Goal: Use online tool/utility: Utilize a website feature to perform a specific function

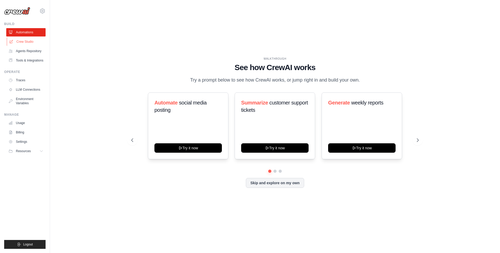
click at [25, 42] on link "Crew Studio" at bounding box center [26, 42] width 39 height 8
click at [21, 42] on link "Crew Studio" at bounding box center [26, 42] width 39 height 8
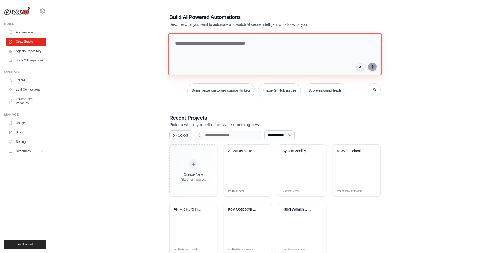
click at [205, 44] on textarea at bounding box center [275, 54] width 214 height 42
click at [224, 43] on textarea "**********" at bounding box center [276, 54] width 216 height 42
drag, startPoint x: 274, startPoint y: 41, endPoint x: 311, endPoint y: 42, distance: 37.5
click at [310, 42] on textarea "**********" at bounding box center [276, 54] width 216 height 42
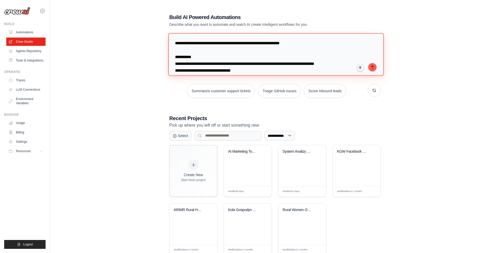
scroll to position [5, 0]
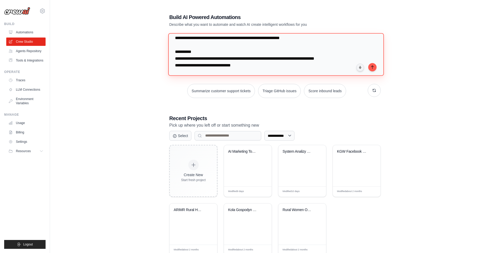
click at [240, 66] on textarea "**********" at bounding box center [276, 54] width 216 height 42
click at [228, 72] on textarea "**********" at bounding box center [276, 54] width 216 height 42
click at [259, 71] on textarea "**********" at bounding box center [276, 54] width 216 height 42
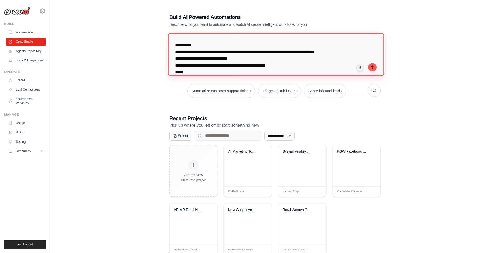
scroll to position [12, 0]
click at [200, 70] on textarea "**********" at bounding box center [276, 54] width 216 height 42
click at [208, 70] on textarea "**********" at bounding box center [276, 54] width 216 height 42
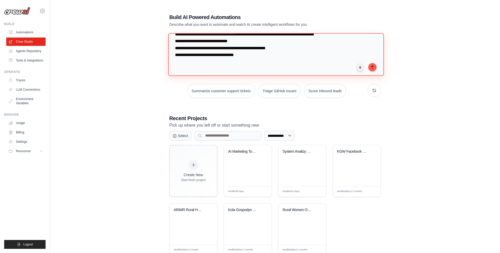
drag, startPoint x: 243, startPoint y: 73, endPoint x: 189, endPoint y: 66, distance: 55.0
click at [188, 66] on textarea "**********" at bounding box center [276, 54] width 216 height 42
drag, startPoint x: 238, startPoint y: 50, endPoint x: 171, endPoint y: 51, distance: 67.0
click at [171, 51] on textarea "**********" at bounding box center [276, 54] width 216 height 42
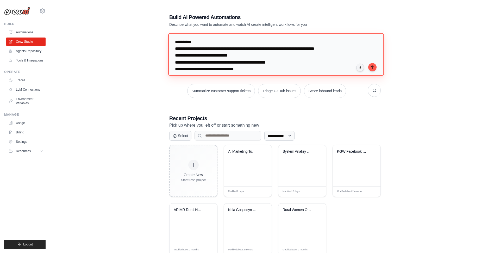
scroll to position [16, 0]
click at [197, 69] on textarea "**********" at bounding box center [276, 54] width 216 height 42
drag, startPoint x: 241, startPoint y: 68, endPoint x: 178, endPoint y: 68, distance: 63.3
click at [178, 68] on textarea "**********" at bounding box center [276, 54] width 216 height 42
click at [195, 57] on textarea "**********" at bounding box center [276, 54] width 216 height 42
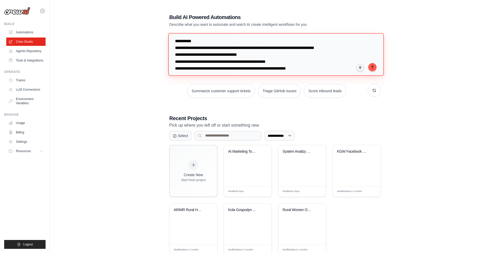
click at [218, 62] on textarea "**********" at bounding box center [276, 54] width 216 height 42
click at [212, 67] on textarea "**********" at bounding box center [276, 54] width 216 height 42
click at [221, 47] on textarea "**********" at bounding box center [276, 54] width 216 height 42
click at [319, 70] on textarea "**********" at bounding box center [276, 54] width 216 height 42
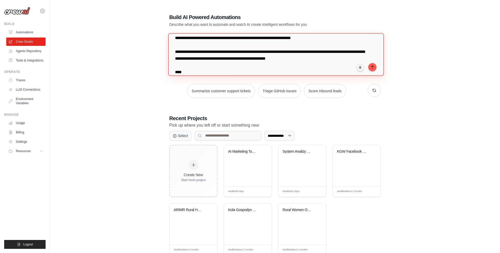
scroll to position [46, 0]
click at [209, 72] on textarea "**********" at bounding box center [276, 54] width 216 height 42
click at [273, 71] on textarea "**********" at bounding box center [276, 54] width 216 height 42
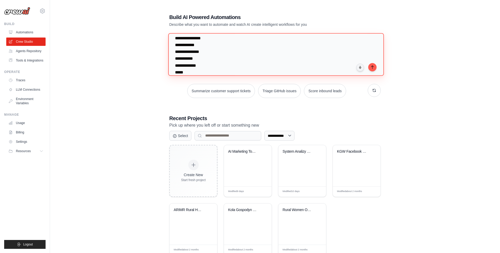
scroll to position [87, 0]
drag, startPoint x: 189, startPoint y: 71, endPoint x: 181, endPoint y: 70, distance: 7.6
click at [181, 70] on textarea "**********" at bounding box center [276, 54] width 216 height 42
click at [200, 65] on textarea "**********" at bounding box center [276, 54] width 216 height 42
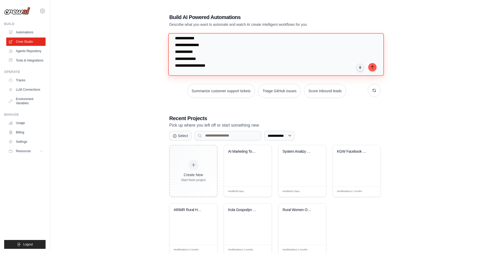
drag, startPoint x: 189, startPoint y: 74, endPoint x: 177, endPoint y: 60, distance: 18.1
click at [177, 60] on textarea "**********" at bounding box center [276, 54] width 216 height 42
click at [189, 58] on textarea "**********" at bounding box center [276, 54] width 216 height 42
click at [199, 65] on textarea "**********" at bounding box center [276, 54] width 216 height 42
type textarea "**********"
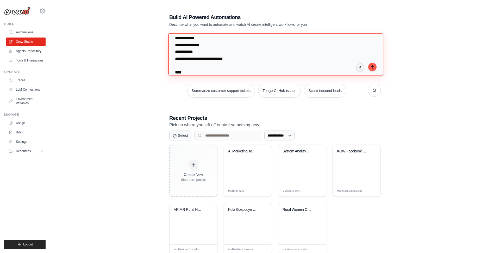
click at [237, 59] on textarea "**********" at bounding box center [275, 54] width 215 height 42
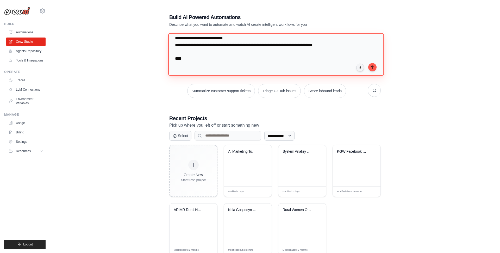
scroll to position [116, 0]
click at [175, 58] on textarea "**********" at bounding box center [276, 54] width 216 height 42
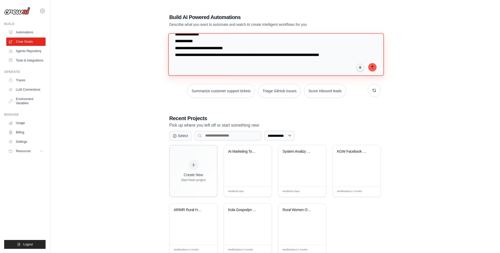
click at [179, 43] on textarea "**********" at bounding box center [276, 54] width 216 height 42
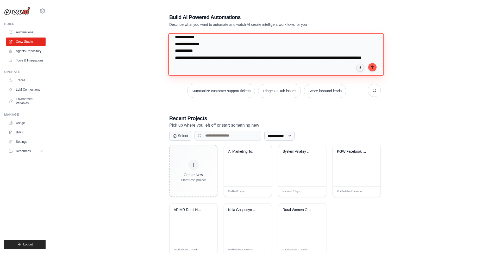
click at [235, 59] on textarea "**********" at bounding box center [276, 54] width 216 height 42
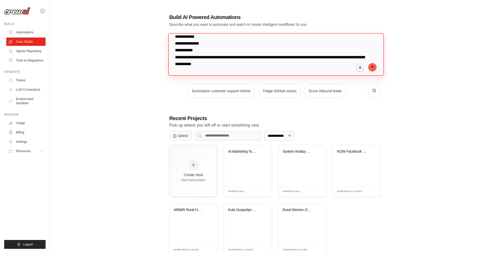
click at [250, 63] on textarea "**********" at bounding box center [276, 54] width 216 height 42
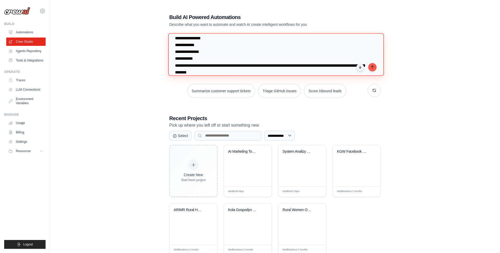
scroll to position [59, 0]
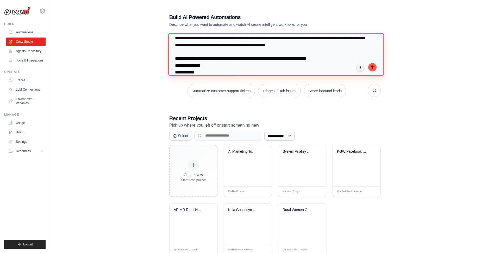
click at [192, 52] on textarea "**********" at bounding box center [276, 54] width 216 height 42
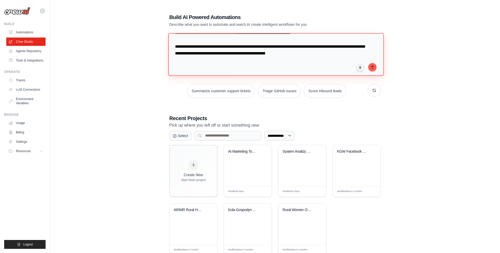
scroll to position [54, 0]
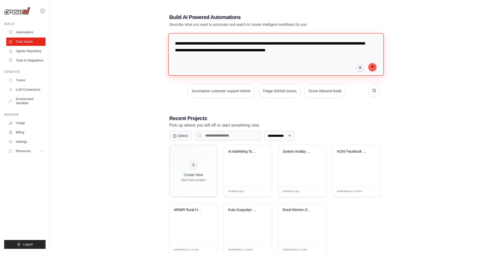
click at [181, 43] on textarea "**********" at bounding box center [276, 54] width 216 height 42
click at [195, 57] on textarea "**********" at bounding box center [276, 54] width 216 height 42
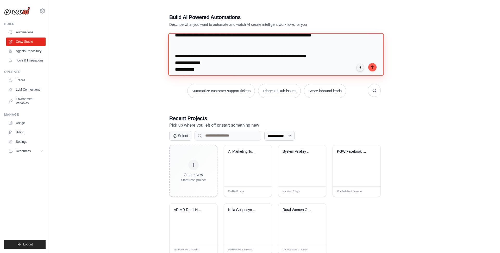
scroll to position [70, 0]
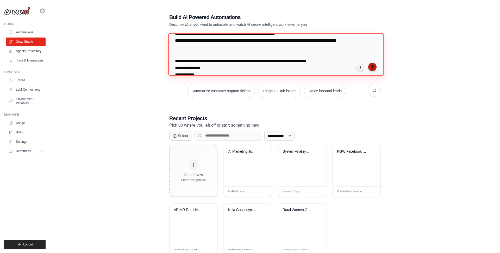
type textarea "**********"
click at [374, 67] on icon "submit" at bounding box center [372, 67] width 4 height 4
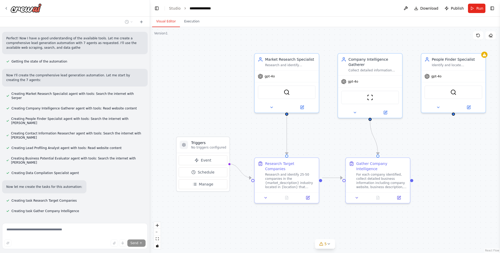
scroll to position [355, 0]
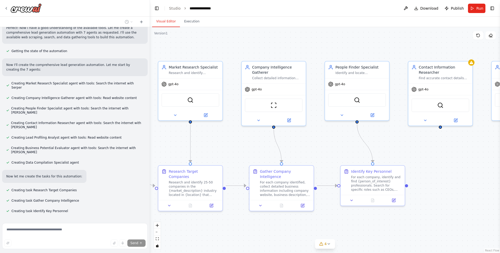
drag, startPoint x: 329, startPoint y: 140, endPoint x: 232, endPoint y: 148, distance: 96.7
click at [232, 148] on div ".deletable-edge-delete-btn { width: 20px; height: 20px; border: 0px solid #ffff…" at bounding box center [325, 140] width 350 height 226
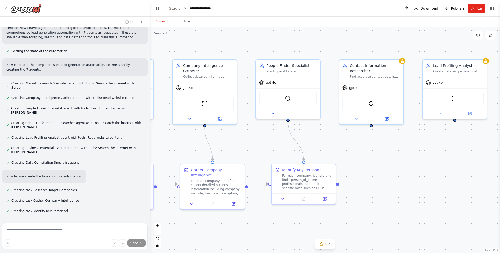
drag, startPoint x: 323, startPoint y: 148, endPoint x: 254, endPoint y: 146, distance: 69.1
click at [254, 146] on div ".deletable-edge-delete-btn { width: 20px; height: 20px; border: 0px solid #ffff…" at bounding box center [325, 140] width 350 height 226
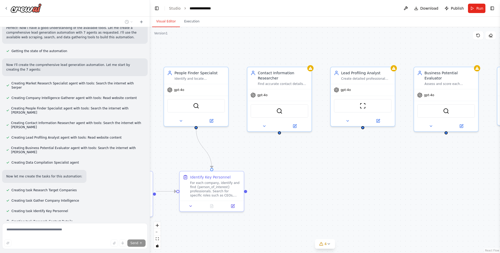
scroll to position [365, 0]
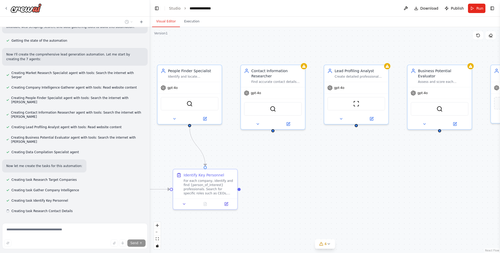
drag, startPoint x: 379, startPoint y: 146, endPoint x: 281, endPoint y: 151, distance: 98.6
click at [281, 151] on div ".deletable-edge-delete-btn { width: 20px; height: 20px; border: 0px solid #ffff…" at bounding box center [325, 140] width 350 height 226
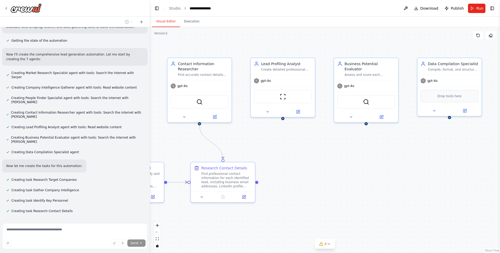
drag, startPoint x: 353, startPoint y: 164, endPoint x: 268, endPoint y: 160, distance: 85.5
click at [270, 159] on div ".deletable-edge-delete-btn { width: 20px; height: 20px; border: 0px solid #ffff…" at bounding box center [325, 140] width 350 height 226
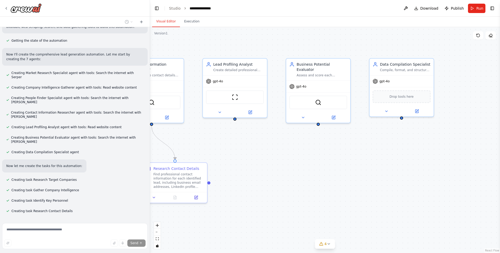
drag, startPoint x: 319, startPoint y: 158, endPoint x: 281, endPoint y: 156, distance: 38.1
click at [281, 156] on div ".deletable-edge-delete-btn { width: 20px; height: 20px; border: 0px solid #ffff…" at bounding box center [325, 140] width 350 height 226
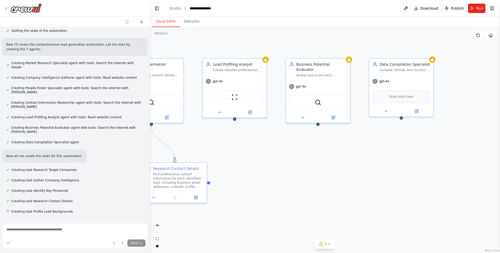
scroll to position [376, 0]
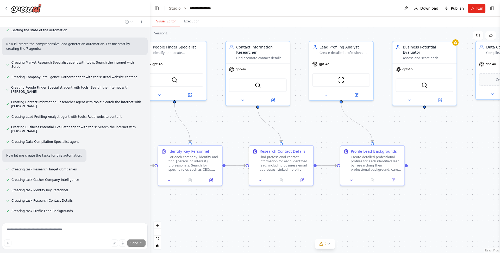
drag, startPoint x: 297, startPoint y: 143, endPoint x: 402, endPoint y: 126, distance: 106.2
click at [404, 126] on div ".deletable-edge-delete-btn { width: 20px; height: 20px; border: 0px solid #ffff…" at bounding box center [325, 140] width 350 height 226
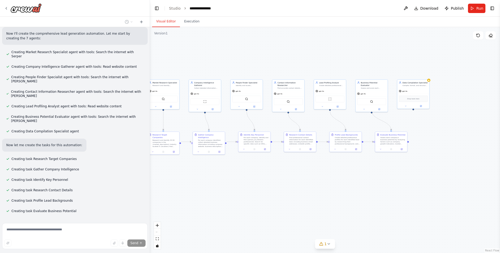
scroll to position [397, 0]
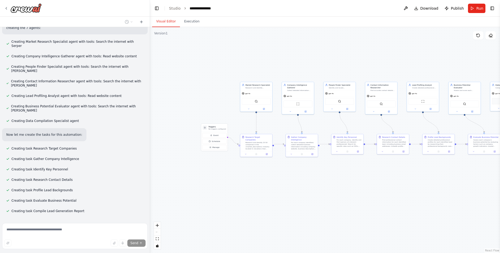
drag, startPoint x: 271, startPoint y: 121, endPoint x: 364, endPoint y: 124, distance: 93.0
click at [364, 124] on div ".deletable-edge-delete-btn { width: 20px; height: 20px; border: 0px solid #ffff…" at bounding box center [325, 140] width 350 height 226
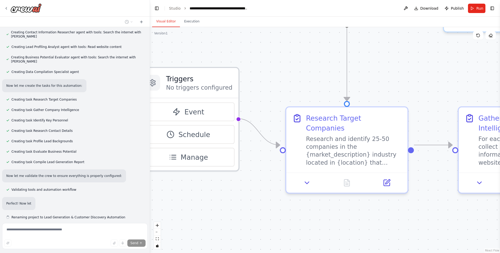
scroll to position [452, 0]
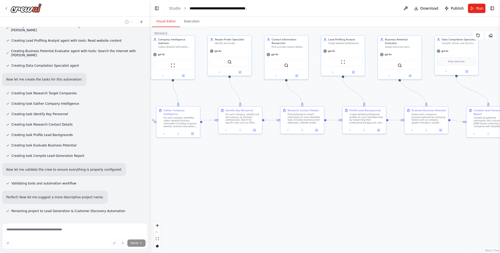
drag, startPoint x: 337, startPoint y: 208, endPoint x: 180, endPoint y: 182, distance: 159.5
click at [180, 182] on div ".deletable-edge-delete-btn { width: 20px; height: 20px; border: 0px solid #ffff…" at bounding box center [325, 140] width 350 height 226
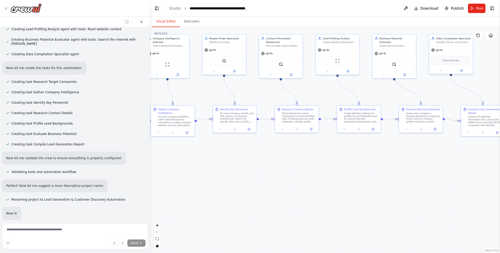
scroll to position [469, 0]
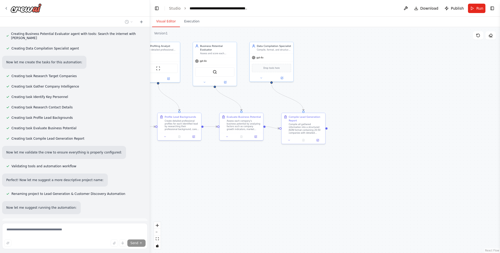
drag, startPoint x: 379, startPoint y: 185, endPoint x: 199, endPoint y: 192, distance: 179.9
click at [199, 192] on div ".deletable-edge-delete-btn { width: 20px; height: 20px; border: 0px solid #ffff…" at bounding box center [325, 140] width 350 height 226
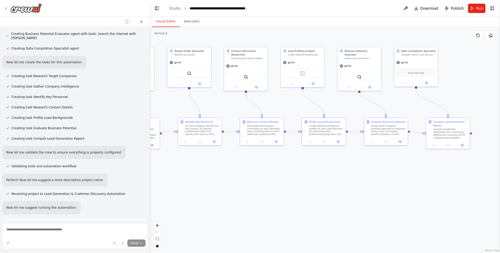
drag, startPoint x: 222, startPoint y: 184, endPoint x: 367, endPoint y: 190, distance: 145.5
click at [367, 190] on div ".deletable-edge-delete-btn { width: 20px; height: 20px; border: 0px solid #ffff…" at bounding box center [325, 140] width 350 height 226
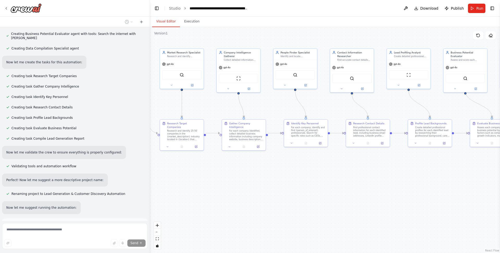
drag, startPoint x: 309, startPoint y: 183, endPoint x: 413, endPoint y: 184, distance: 104.2
click at [414, 184] on div ".deletable-edge-delete-btn { width: 20px; height: 20px; border: 0px solid #ffff…" at bounding box center [325, 140] width 350 height 226
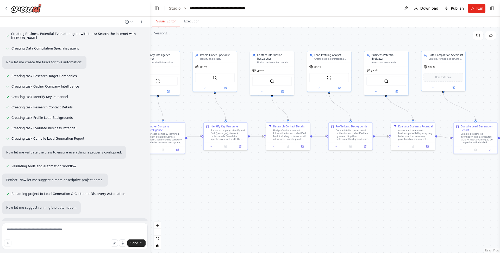
drag, startPoint x: 380, startPoint y: 105, endPoint x: 300, endPoint y: 109, distance: 79.6
click at [300, 109] on div ".deletable-edge-delete-btn { width: 20px; height: 20px; border: 0px solid #ffff…" at bounding box center [325, 140] width 350 height 226
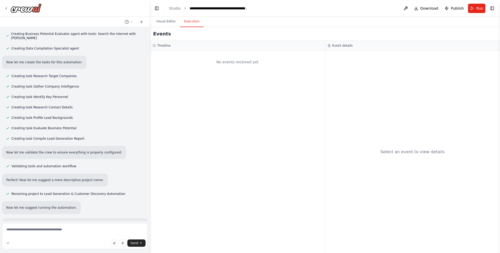
click at [193, 24] on button "Execution" at bounding box center [192, 21] width 24 height 11
click at [167, 23] on button "Visual Editor" at bounding box center [166, 21] width 28 height 11
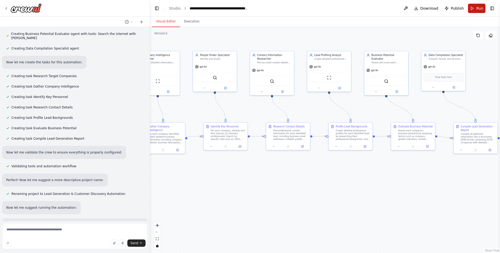
click at [480, 10] on span "Run" at bounding box center [480, 8] width 7 height 5
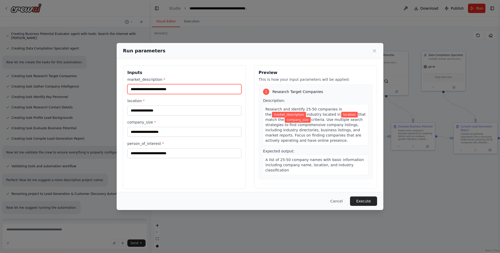
click at [151, 87] on input "market_description *" at bounding box center [184, 89] width 114 height 10
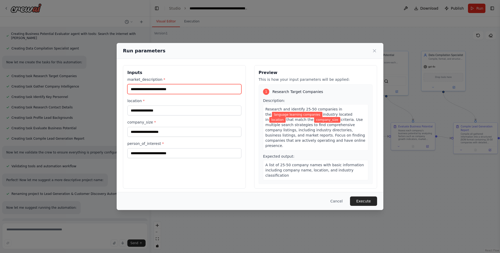
type input "**********"
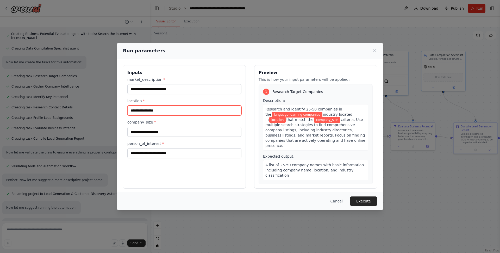
click at [163, 111] on input "location *" at bounding box center [184, 111] width 114 height 10
type input "********"
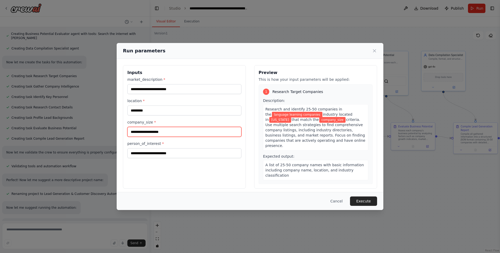
click at [161, 130] on input "company_size *" at bounding box center [184, 132] width 114 height 10
type input "*****"
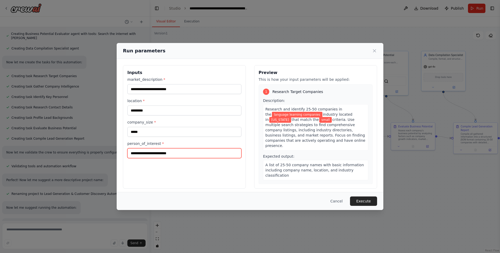
click at [172, 152] on input "person_of_interest *" at bounding box center [184, 153] width 114 height 10
click at [142, 151] on input "**********" at bounding box center [184, 153] width 114 height 10
type input "**********"
click at [365, 200] on button "Execute" at bounding box center [363, 200] width 27 height 9
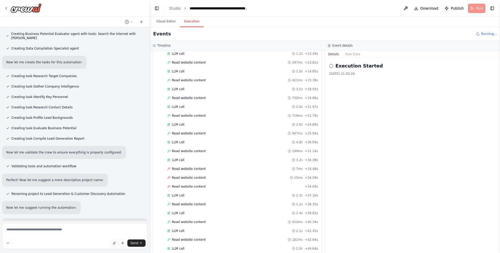
scroll to position [226, 0]
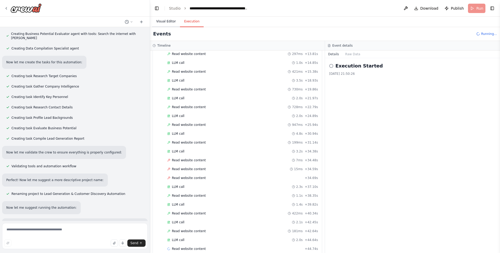
click at [164, 21] on button "Visual Editor" at bounding box center [166, 21] width 28 height 11
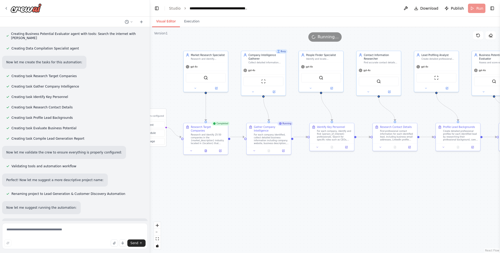
drag, startPoint x: 305, startPoint y: 115, endPoint x: 412, endPoint y: 116, distance: 107.1
click at [412, 116] on div ".deletable-edge-delete-btn { width: 20px; height: 20px; border: 0px solid #ffff…" at bounding box center [325, 140] width 350 height 226
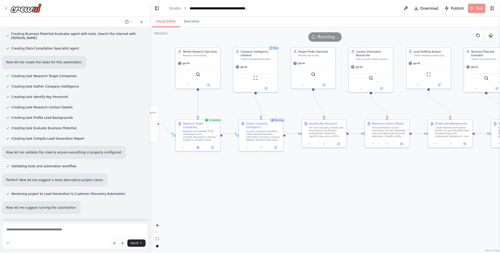
drag, startPoint x: 239, startPoint y: 115, endPoint x: 216, endPoint y: 108, distance: 24.2
click at [216, 108] on div ".deletable-edge-delete-btn { width: 20px; height: 20px; border: 0px solid #ffff…" at bounding box center [325, 140] width 350 height 226
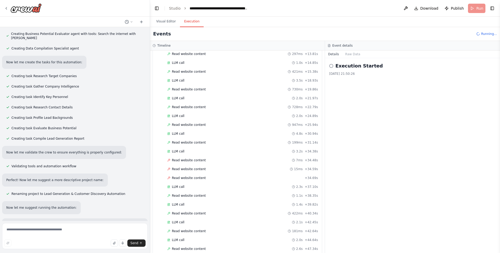
click at [190, 22] on button "Execution" at bounding box center [192, 21] width 24 height 11
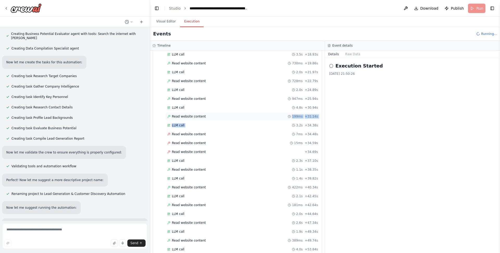
drag, startPoint x: 247, startPoint y: 124, endPoint x: 247, endPoint y: 112, distance: 12.0
click at [247, 112] on div "Started + 0.00s LLM call 2.7s + 2.67s Read website content 1.7s + 4.43s LLM cal…" at bounding box center [239, 108] width 165 height 310
click at [200, 115] on span "Read website content" at bounding box center [189, 117] width 34 height 4
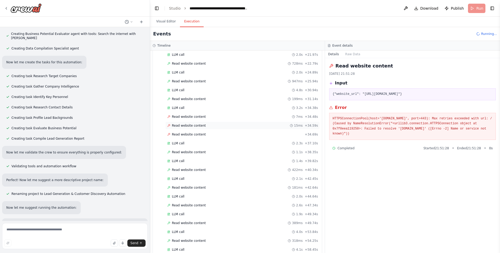
click at [197, 123] on span "Read website content" at bounding box center [189, 125] width 34 height 4
click at [193, 95] on div "Read website content 199ms + 31.14s" at bounding box center [242, 99] width 155 height 8
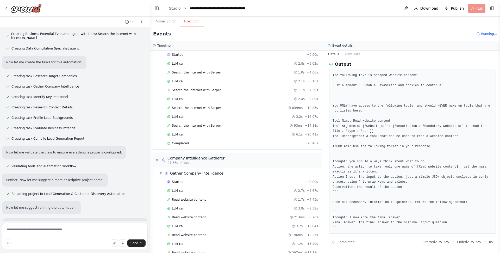
scroll to position [0, 0]
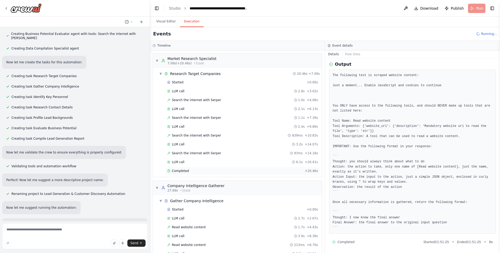
click at [182, 167] on div "Completed + 20.46s" at bounding box center [242, 171] width 155 height 8
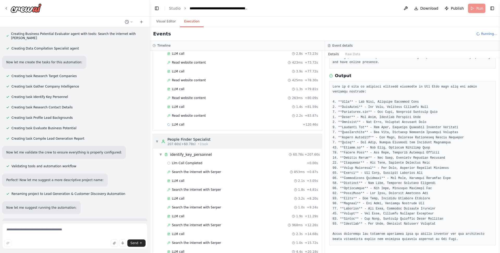
scroll to position [546, 0]
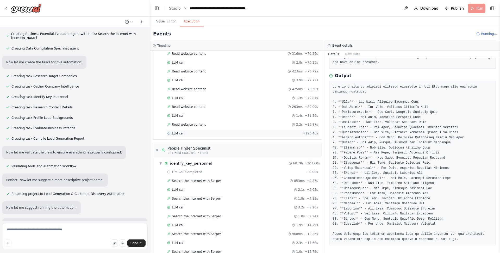
click at [187, 131] on div "LLM call + 120.46s" at bounding box center [242, 133] width 151 height 4
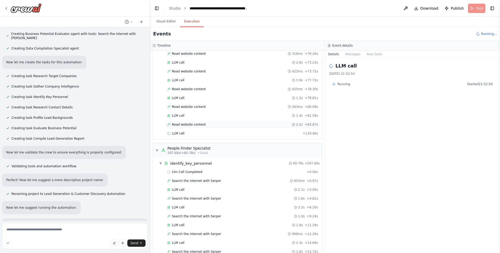
click at [202, 122] on span "Read website content" at bounding box center [189, 124] width 34 height 4
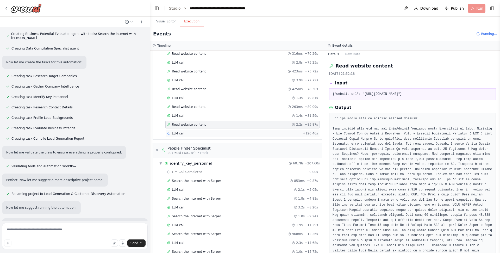
click at [199, 131] on div "LLM call + 120.46s" at bounding box center [242, 133] width 151 height 4
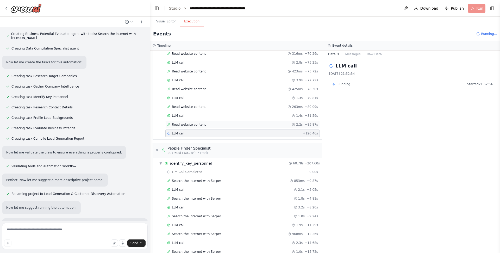
click at [214, 121] on div "Read website content 2.2s + 83.87s" at bounding box center [242, 125] width 155 height 8
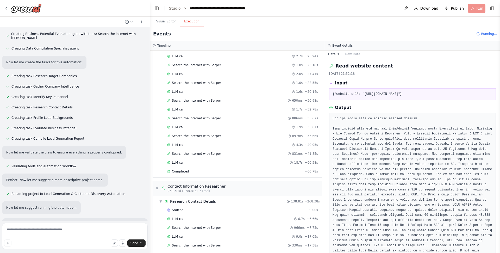
scroll to position [769, 0]
click at [183, 168] on span "Completed" at bounding box center [180, 170] width 17 height 4
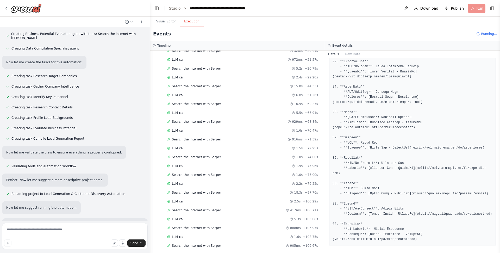
scroll to position [1034, 0]
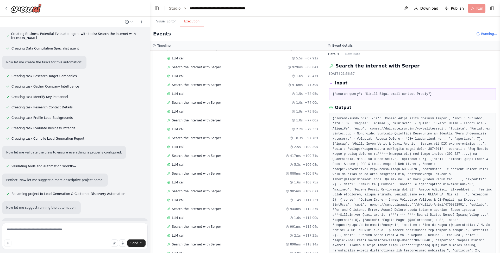
click at [178, 148] on div "Started + 0.00s LLM call 6.7s + 6.66s Search the internet with Serper 966ms + 7…" at bounding box center [239, 120] width 165 height 363
click at [178, 171] on span "Search the internet with Serper" at bounding box center [196, 173] width 49 height 4
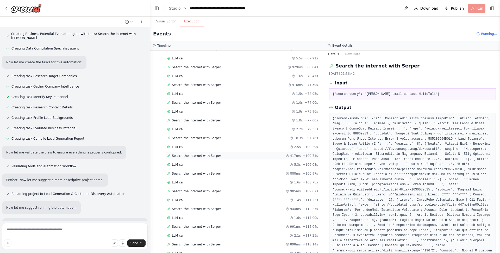
click at [194, 154] on span "Search the internet with Serper" at bounding box center [196, 156] width 49 height 4
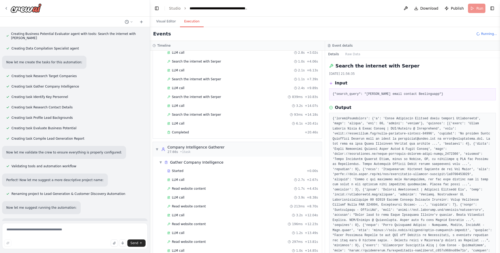
scroll to position [0, 0]
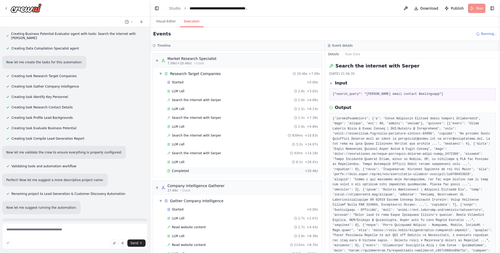
click at [188, 169] on div "Completed" at bounding box center [234, 171] width 135 height 4
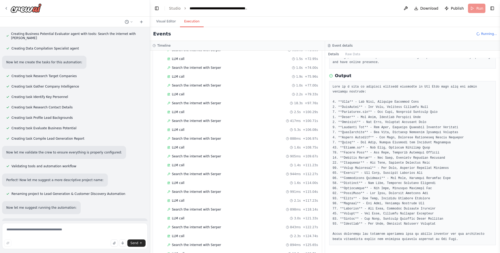
scroll to position [1183, 0]
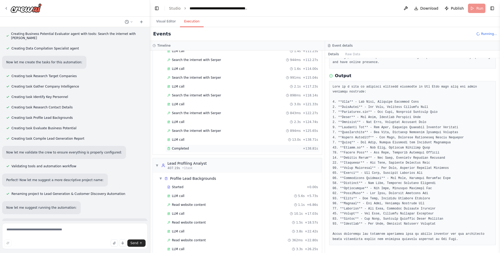
click at [180, 145] on div "Completed + 138.81s" at bounding box center [242, 149] width 155 height 8
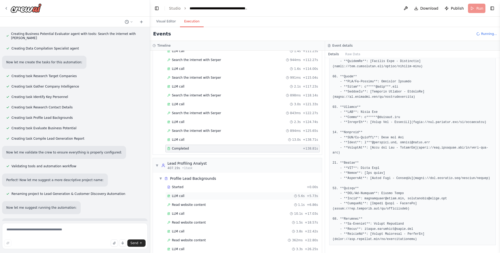
scroll to position [1201, 0]
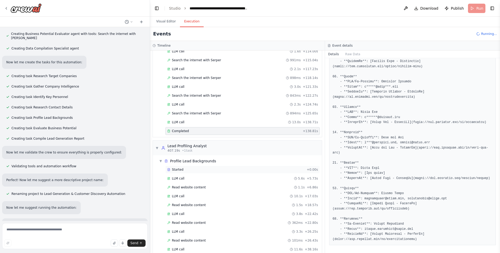
click at [182, 168] on span "Started" at bounding box center [177, 170] width 11 height 4
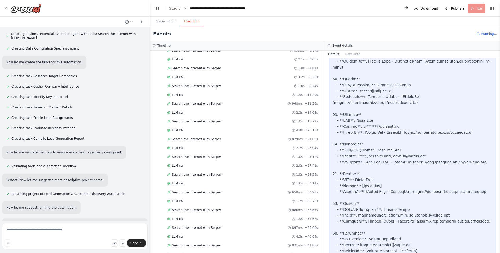
scroll to position [730, 0]
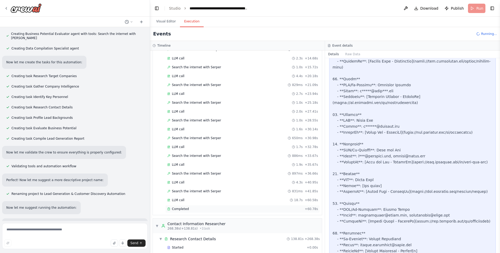
click at [181, 207] on span "Completed" at bounding box center [180, 209] width 17 height 4
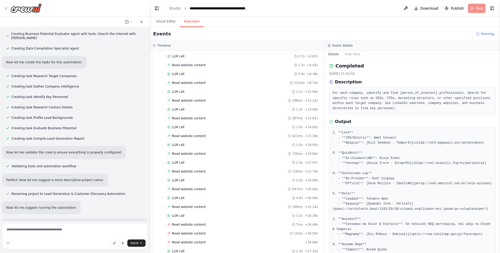
scroll to position [0, 0]
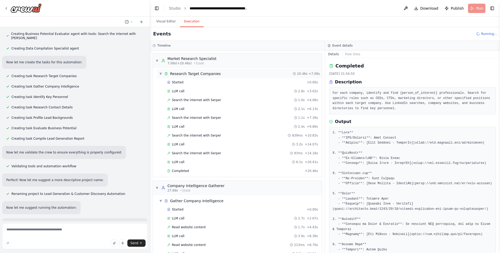
click at [196, 72] on span "Research Target Companies" at bounding box center [195, 73] width 51 height 5
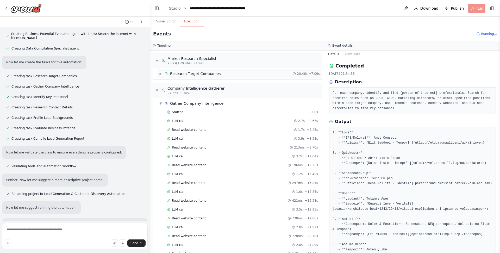
click at [190, 76] on span "Research Target Companies" at bounding box center [195, 73] width 51 height 5
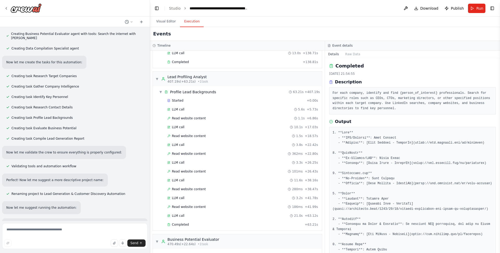
scroll to position [1355, 0]
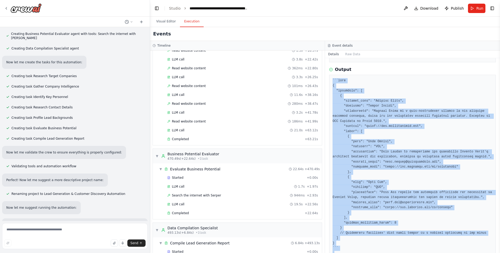
scroll to position [102, 0]
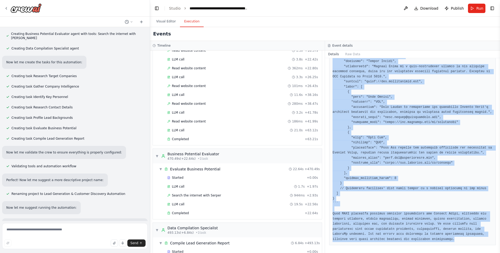
drag, startPoint x: 332, startPoint y: 77, endPoint x: 382, endPoint y: 271, distance: 200.1
click at [382, 253] on html "I need an automation for potential customers finding idea is that: input is: ma…" at bounding box center [250, 126] width 500 height 253
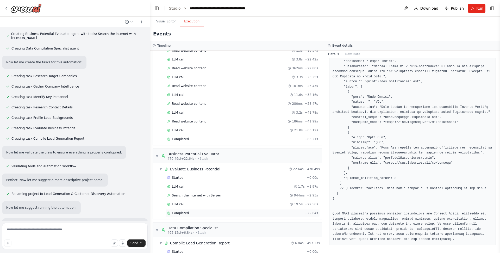
click at [181, 211] on span "Completed" at bounding box center [180, 213] width 17 height 4
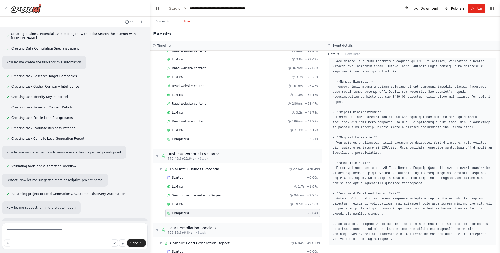
scroll to position [0, 0]
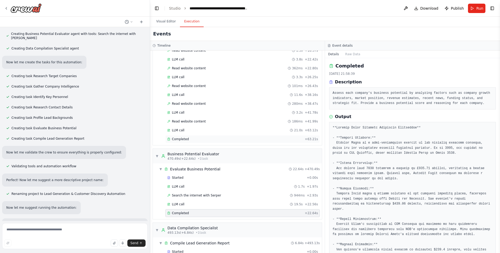
click at [183, 137] on span "Completed" at bounding box center [180, 139] width 17 height 4
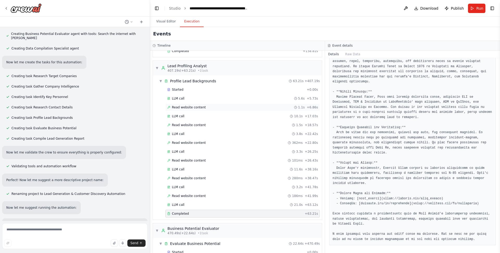
scroll to position [1281, 0]
click at [183, 88] on div "Started" at bounding box center [236, 90] width 138 height 4
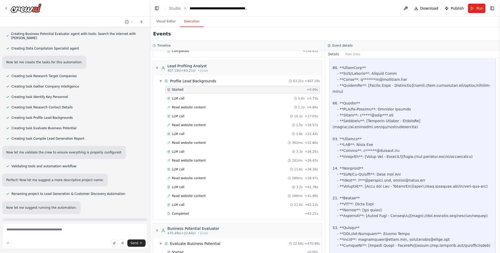
scroll to position [524, 0]
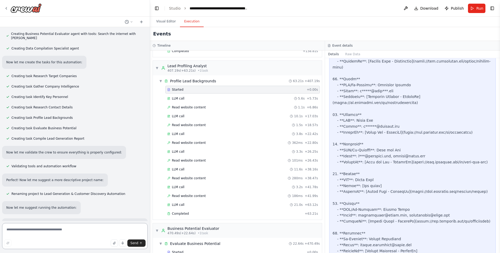
click at [41, 231] on textarea at bounding box center [75, 236] width 146 height 26
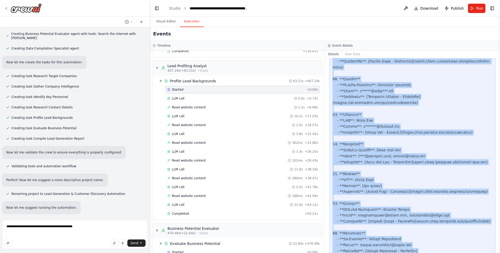
drag, startPoint x: 332, startPoint y: 119, endPoint x: 426, endPoint y: 265, distance: 174.1
click at [426, 253] on html "I need an automation for potential customers finding idea is that: input is: ma…" at bounding box center [250, 126] width 500 height 253
copy div "1. **Voxy** - **CEO/Founder**: Paul Gollash - **Email**: [Not found] - **Linked…"
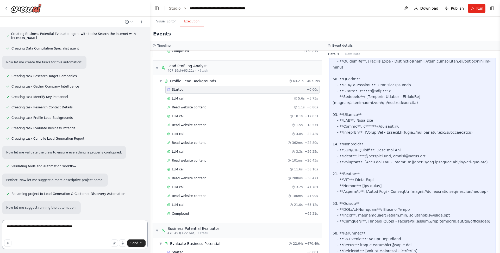
click at [49, 236] on textarea "**********" at bounding box center [75, 234] width 146 height 29
paste textarea "**********"
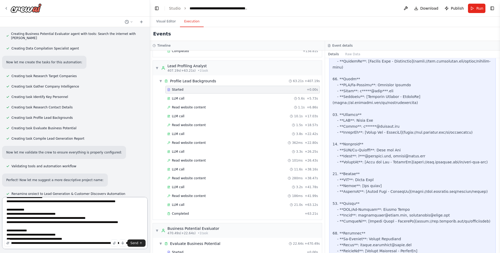
scroll to position [0, 0]
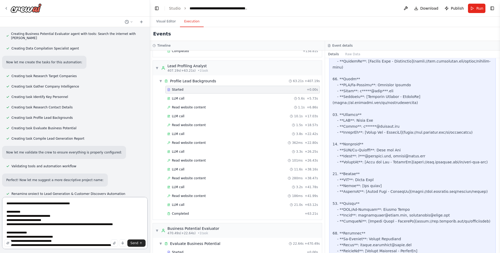
click at [79, 200] on textarea at bounding box center [75, 223] width 146 height 52
click at [77, 205] on textarea at bounding box center [75, 223] width 146 height 52
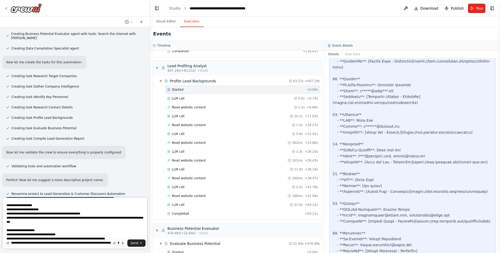
scroll to position [378, 0]
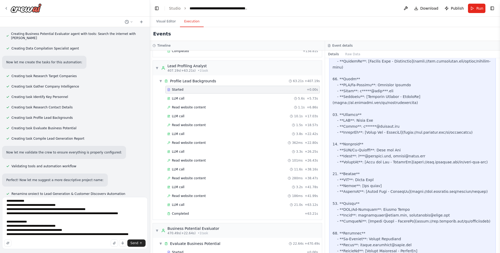
click at [25, 241] on div "Send" at bounding box center [74, 242] width 141 height 7
click at [57, 238] on textarea at bounding box center [75, 223] width 146 height 52
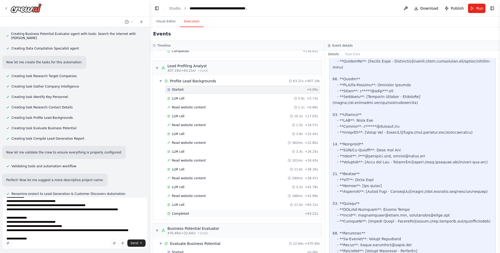
click at [181, 212] on span "Completed" at bounding box center [180, 214] width 17 height 4
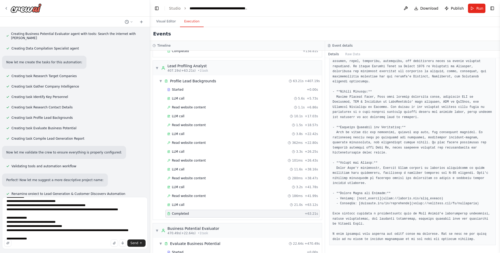
click at [42, 240] on div "Send" at bounding box center [74, 242] width 141 height 7
click at [41, 242] on div "Send" at bounding box center [74, 242] width 141 height 7
click at [37, 244] on div "Send" at bounding box center [74, 242] width 141 height 7
click at [16, 243] on div "Send" at bounding box center [74, 242] width 141 height 7
click at [23, 243] on div "Send" at bounding box center [74, 242] width 141 height 7
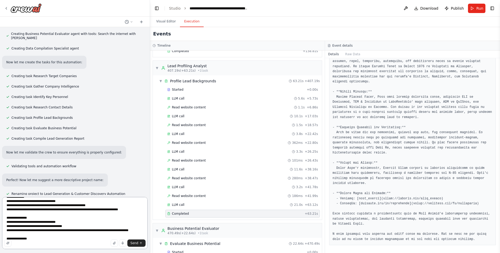
click at [59, 230] on textarea at bounding box center [75, 223] width 146 height 52
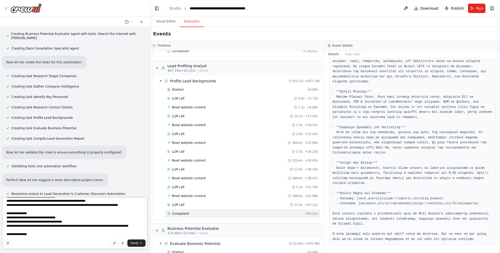
click at [35, 235] on textarea at bounding box center [75, 223] width 146 height 52
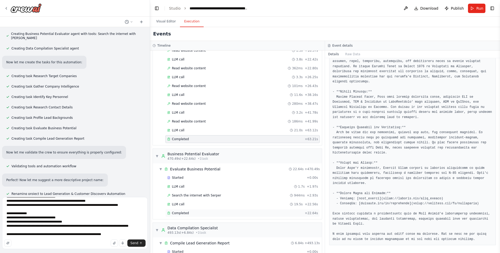
click at [185, 211] on span "Completed" at bounding box center [180, 213] width 17 height 4
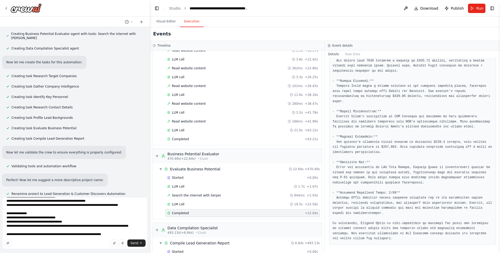
scroll to position [107, 0]
click at [180, 174] on div "Started + 0.00s" at bounding box center [242, 178] width 155 height 8
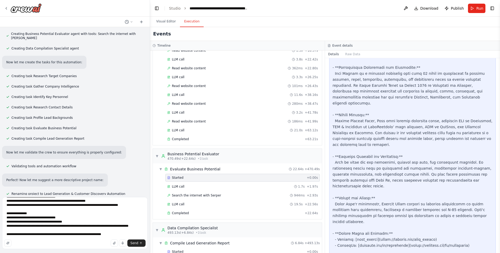
scroll to position [193, 0]
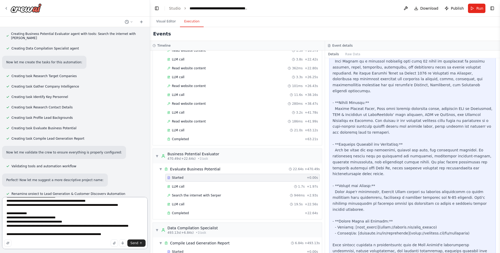
click at [123, 233] on textarea at bounding box center [75, 223] width 146 height 52
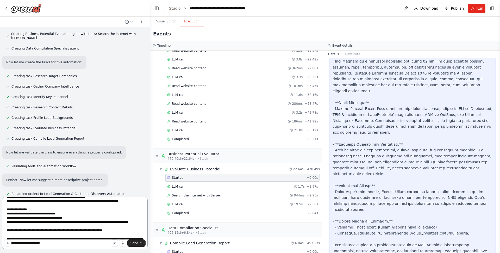
type textarea "**********"
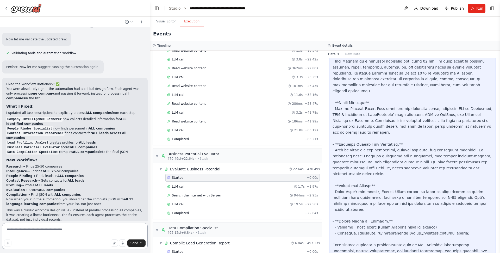
scroll to position [1514, 0]
click at [167, 21] on button "Visual Editor" at bounding box center [166, 21] width 28 height 11
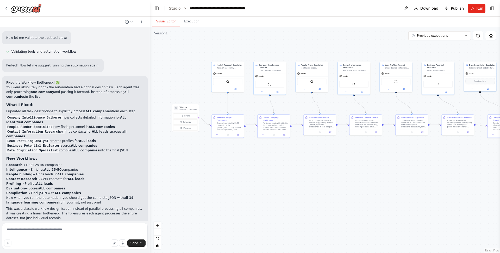
click at [80, 252] on span "Run Automation" at bounding box center [77, 254] width 25 height 4
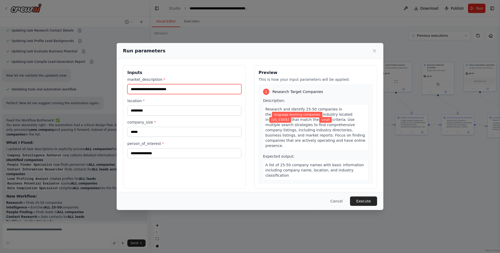
click at [177, 88] on input "**********" at bounding box center [184, 89] width 114 height 10
click at [183, 89] on input "**********" at bounding box center [184, 89] width 114 height 10
click at [169, 91] on input "**********" at bounding box center [184, 89] width 114 height 10
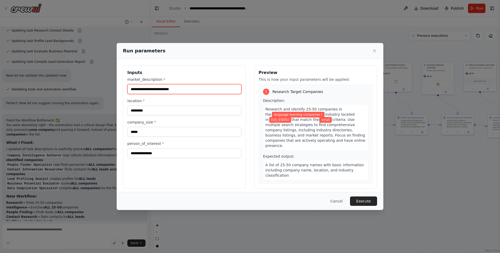
scroll to position [1, 0]
click at [171, 89] on input "**********" at bounding box center [184, 88] width 114 height 10
click at [162, 88] on input "**********" at bounding box center [184, 88] width 114 height 10
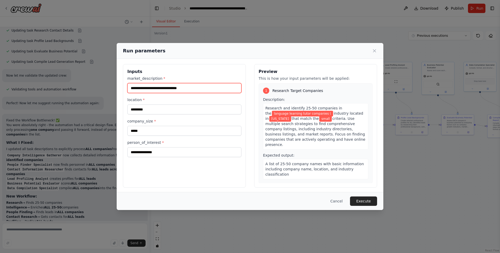
click at [203, 87] on input "**********" at bounding box center [184, 88] width 114 height 10
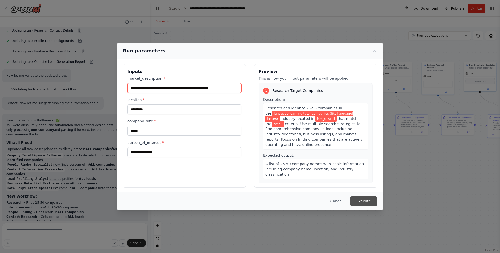
type input "**********"
click at [363, 202] on button "Execute" at bounding box center [363, 200] width 27 height 9
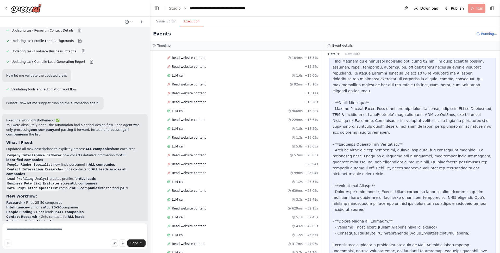
scroll to position [348, 0]
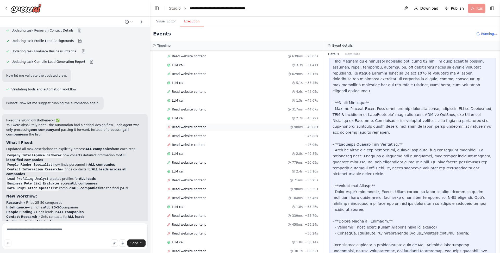
click at [198, 123] on div "Read website content 98ms + 46.88s" at bounding box center [242, 127] width 155 height 8
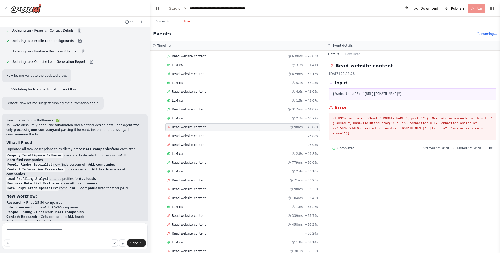
scroll to position [353, 0]
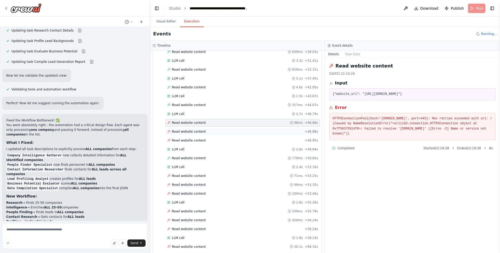
click at [205, 128] on div "Read website content + 46.88s" at bounding box center [242, 132] width 155 height 8
click at [189, 147] on div "LLM call 2.8s + 49.84s" at bounding box center [242, 149] width 151 height 4
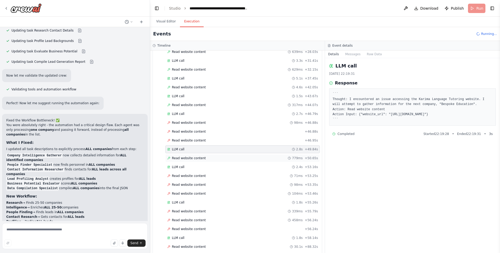
click at [195, 156] on span "Read website content" at bounding box center [189, 158] width 34 height 4
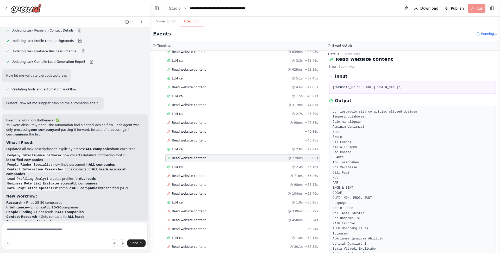
scroll to position [9, 0]
drag, startPoint x: 424, startPoint y: 85, endPoint x: 379, endPoint y: 86, distance: 44.8
click at [379, 86] on pre "{"website_url": "https://www.bespokeeducation.com"}" at bounding box center [413, 85] width 160 height 5
copy pre "www.bespokeeducation.com"
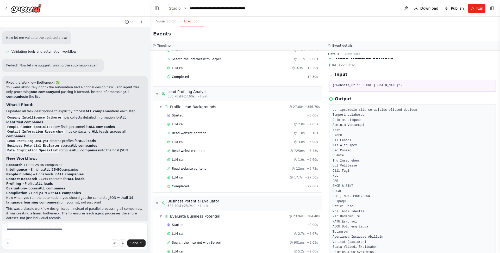
scroll to position [973, 0]
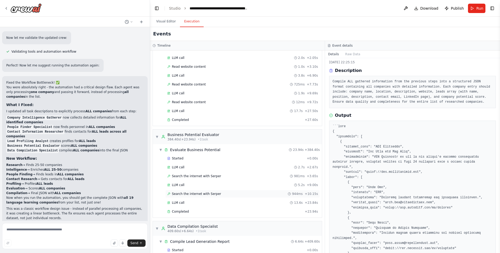
scroll to position [966, 0]
click at [187, 210] on span "Completed" at bounding box center [180, 212] width 17 height 4
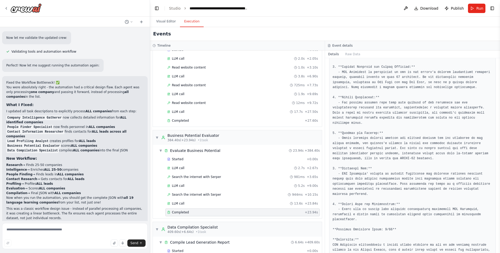
scroll to position [143, 0]
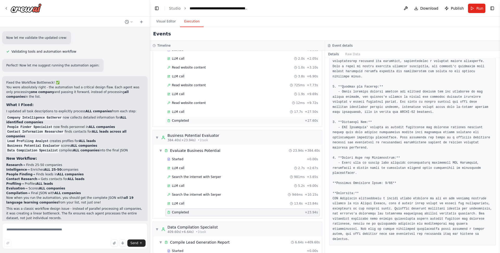
click at [185, 119] on span "Completed" at bounding box center [180, 121] width 17 height 4
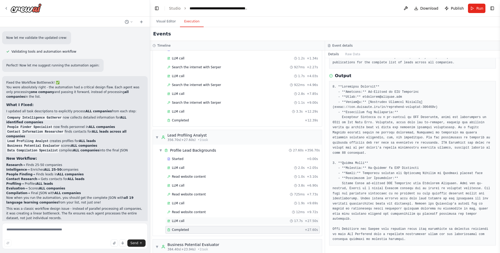
scroll to position [850, 0]
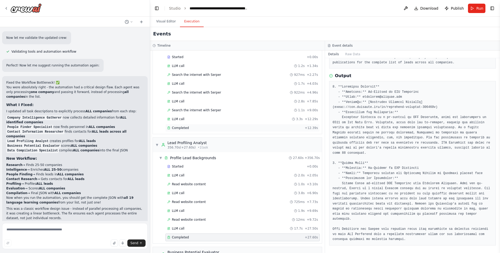
click at [188, 126] on span "Completed" at bounding box center [180, 128] width 17 height 4
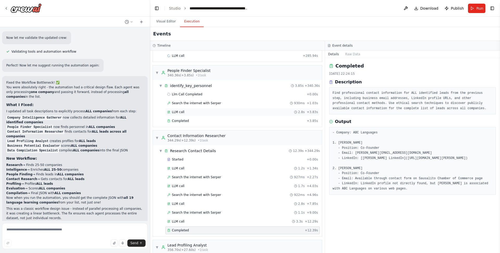
scroll to position [747, 0]
click at [186, 119] on span "Completed" at bounding box center [180, 121] width 17 height 4
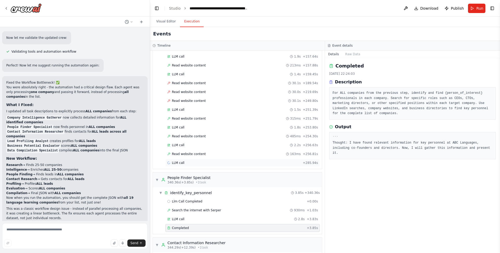
scroll to position [636, 0]
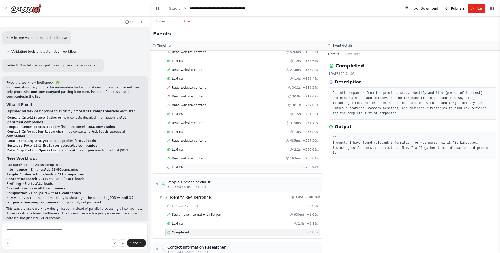
click at [184, 165] on div "LLM call + 285.94s" at bounding box center [242, 167] width 151 height 4
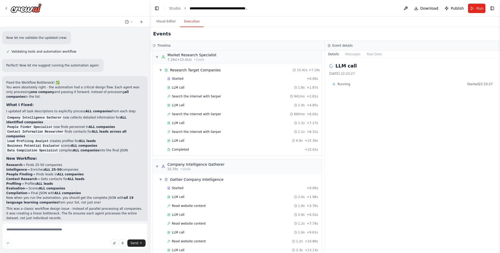
scroll to position [0, 0]
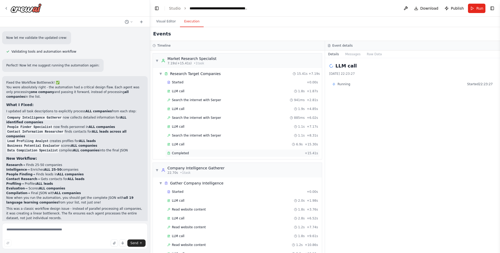
click at [204, 153] on div "Completed" at bounding box center [234, 153] width 135 height 4
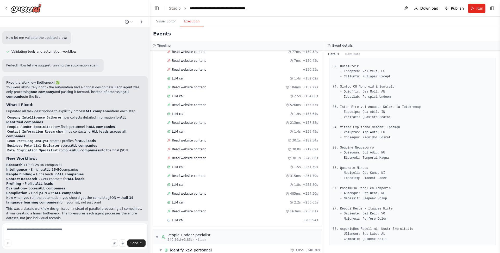
scroll to position [588, 0]
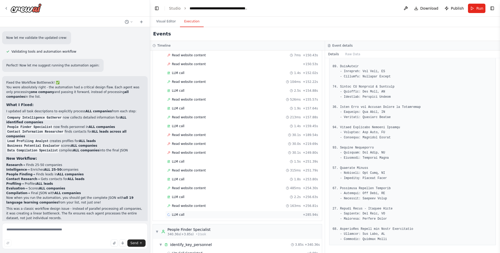
click at [180, 211] on div "LLM call + 285.94s" at bounding box center [242, 215] width 155 height 8
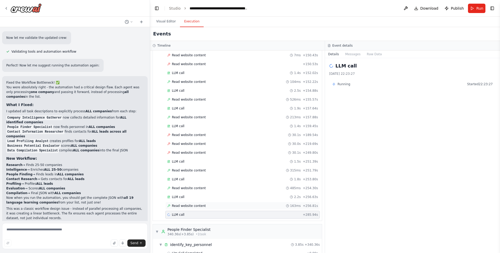
click at [186, 204] on span "Read website content" at bounding box center [189, 206] width 34 height 4
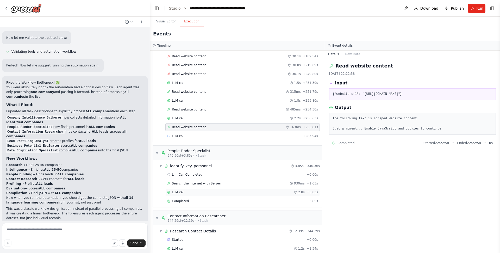
scroll to position [650, 0]
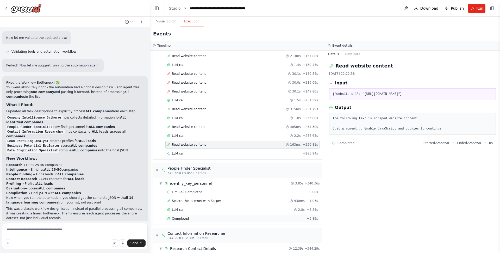
click at [181, 217] on span "Completed" at bounding box center [180, 219] width 17 height 4
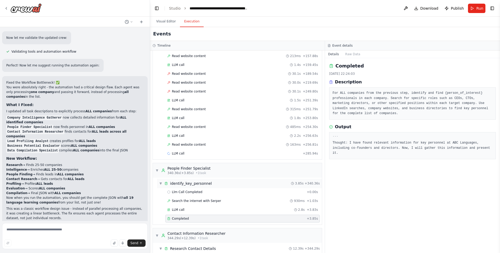
click at [193, 179] on div "▼ identify_key_personnel 3.85s + 340.36s" at bounding box center [239, 183] width 165 height 9
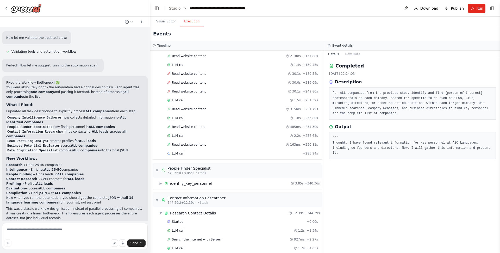
click at [200, 175] on div "▼ Market Research Specialist 7.19s (+15.41s) • 1 task ▼ Research Target Compani…" at bounding box center [237, 152] width 175 height 202
click at [200, 181] on span "identify_key_personnel" at bounding box center [191, 183] width 42 height 5
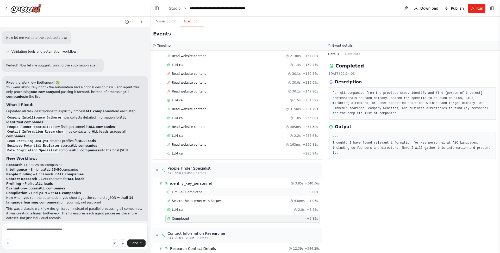
click at [200, 190] on span "Llm Call Completed" at bounding box center [187, 192] width 30 height 4
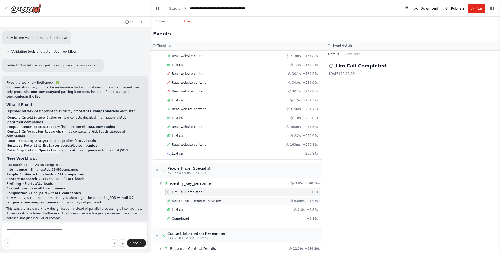
click at [195, 199] on span "Search the internet with Serper" at bounding box center [196, 201] width 49 height 4
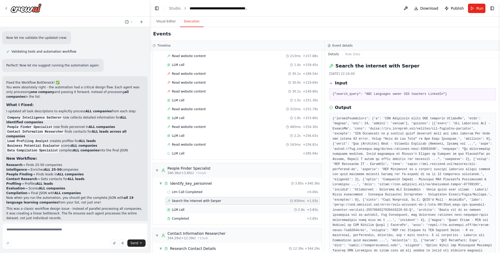
click at [176, 208] on span "LLM call" at bounding box center [178, 210] width 13 height 4
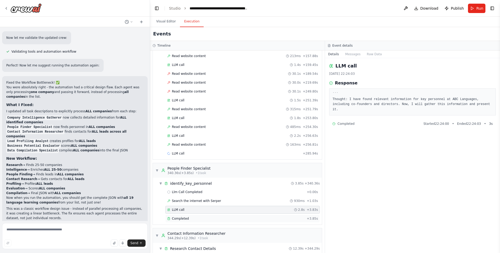
click at [180, 217] on span "Completed" at bounding box center [180, 219] width 17 height 4
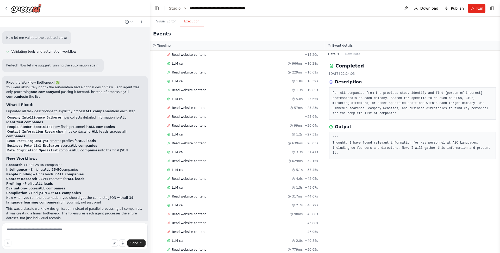
scroll to position [266, 0]
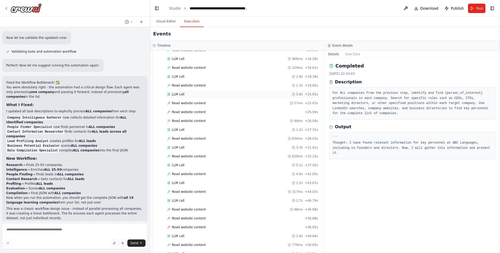
click at [176, 92] on span "LLM call" at bounding box center [178, 94] width 13 height 4
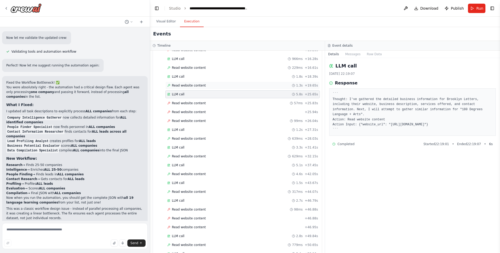
click at [183, 83] on span "Read website content" at bounding box center [189, 85] width 34 height 4
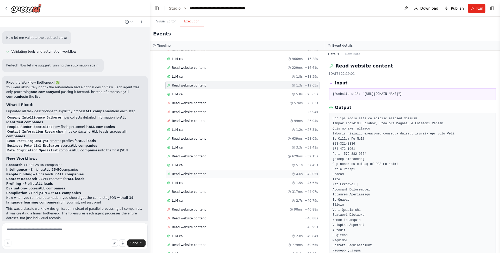
click at [189, 172] on span "Read website content" at bounding box center [189, 174] width 34 height 4
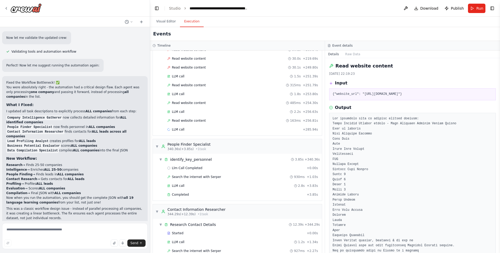
scroll to position [676, 0]
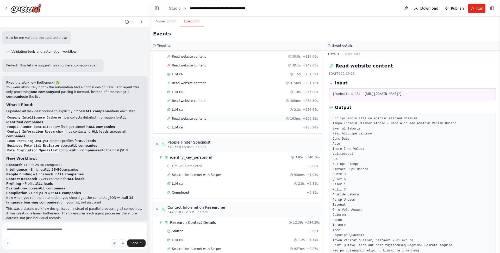
click at [177, 115] on div "Read website content 163ms + 256.81s" at bounding box center [242, 119] width 155 height 8
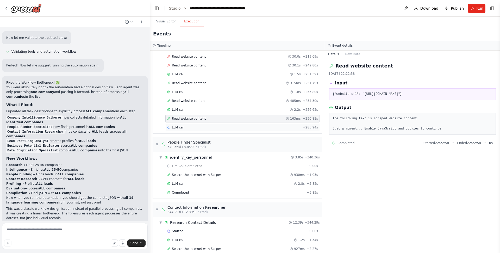
click at [176, 125] on span "LLM call" at bounding box center [178, 127] width 13 height 4
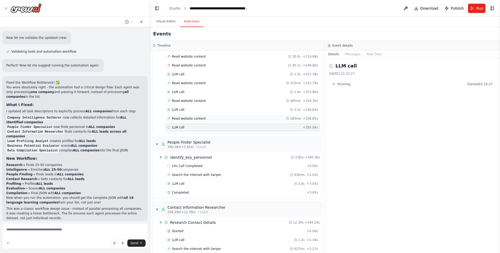
click at [176, 115] on div "Read website content 163ms + 256.81s" at bounding box center [242, 119] width 155 height 8
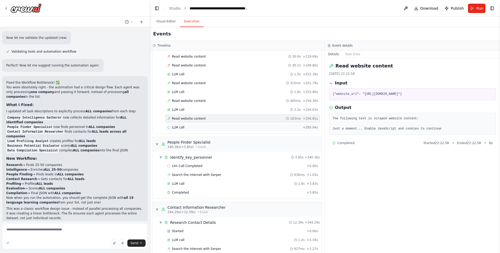
click at [175, 123] on div "LLM call + 285.94s" at bounding box center [242, 127] width 155 height 8
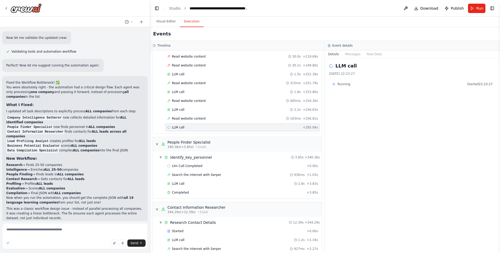
scroll to position [679, 0]
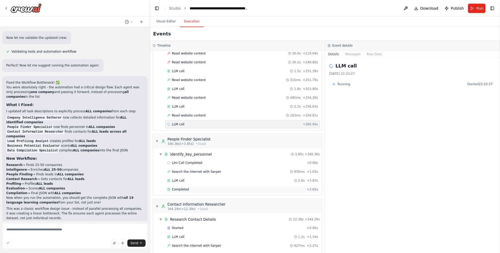
click at [187, 186] on div "Completed + 3.85s" at bounding box center [242, 190] width 155 height 8
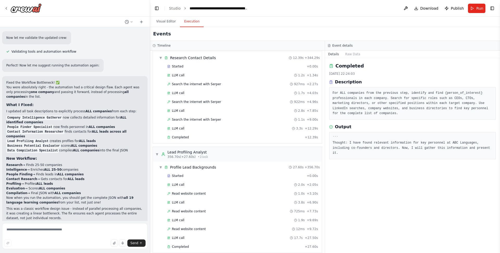
scroll to position [973, 0]
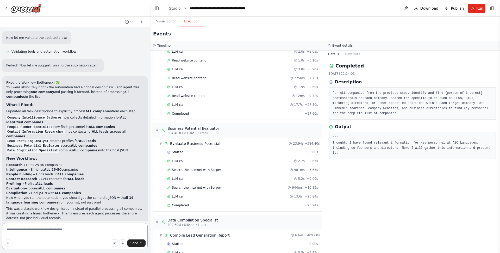
click at [69, 230] on textarea at bounding box center [75, 236] width 146 height 26
type textarea "*"
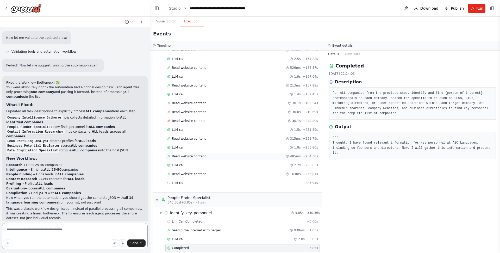
scroll to position [621, 0]
click at [190, 169] on div "Read website content 163ms + 256.81s" at bounding box center [242, 173] width 155 height 8
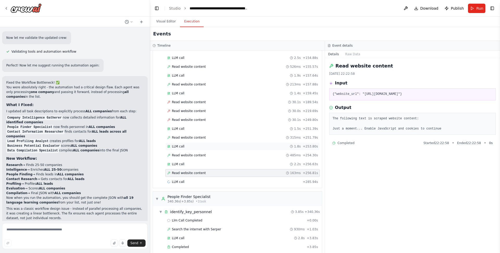
scroll to position [973, 0]
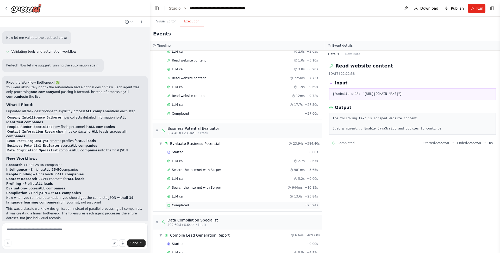
click at [186, 201] on div "Completed + 23.94s" at bounding box center [242, 205] width 155 height 8
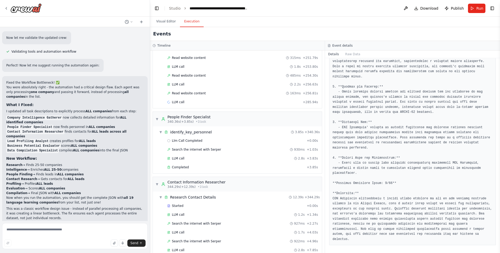
scroll to position [656, 0]
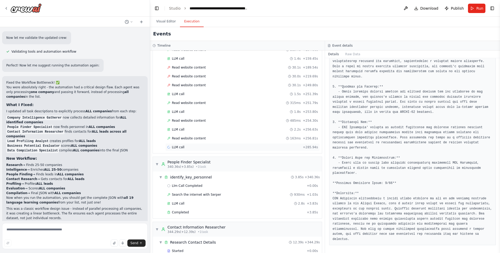
click at [198, 143] on div "LLM call + 285.94s" at bounding box center [242, 147] width 155 height 8
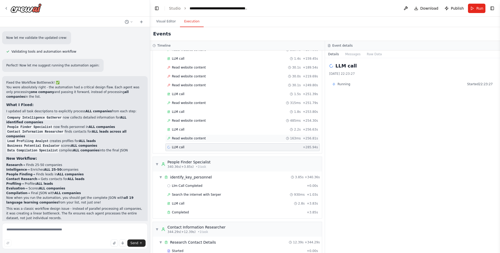
click at [198, 136] on span "Read website content" at bounding box center [189, 138] width 34 height 4
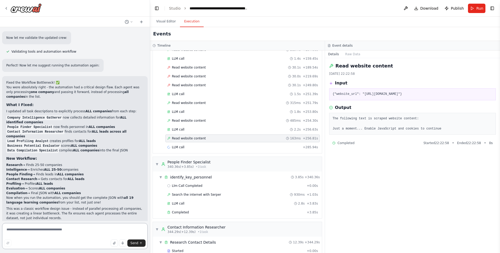
click at [85, 232] on textarea at bounding box center [75, 236] width 146 height 26
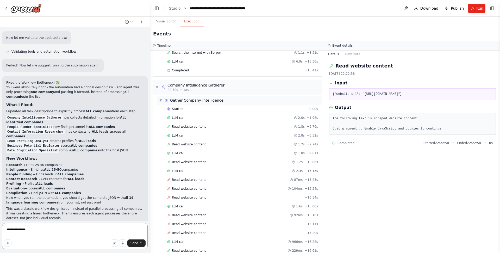
scroll to position [69, 0]
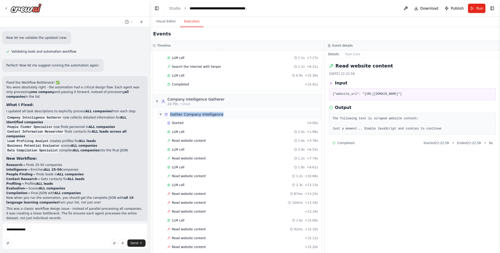
drag, startPoint x: 234, startPoint y: 112, endPoint x: 171, endPoint y: 109, distance: 63.6
click at [171, 110] on div "▼ Gather Company Intelligence" at bounding box center [239, 114] width 165 height 9
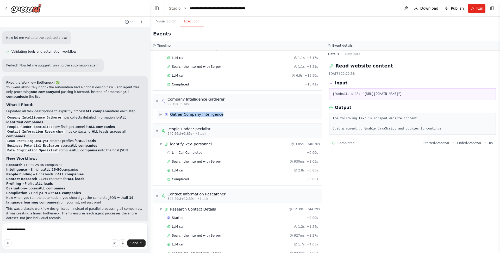
copy span "Gather Company Intelligence"
click at [36, 225] on textarea "**********" at bounding box center [75, 236] width 146 height 26
click at [36, 230] on textarea "**********" at bounding box center [75, 236] width 146 height 26
paste textarea "**********"
type textarea "**********"
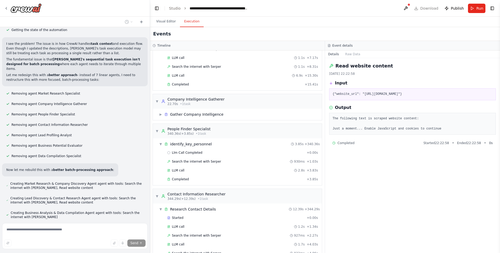
scroll to position [1787, 0]
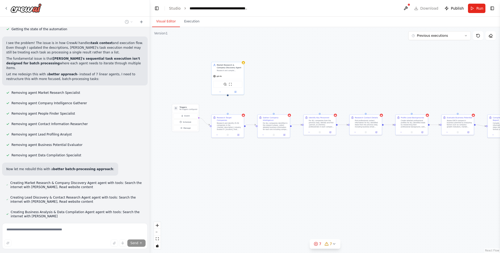
click at [169, 21] on button "Visual Editor" at bounding box center [166, 21] width 28 height 11
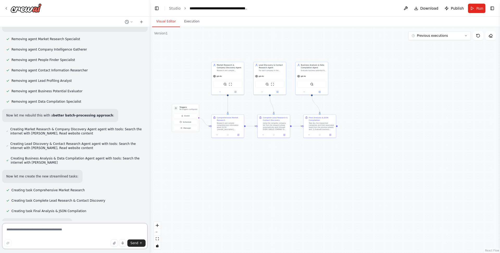
scroll to position [2244, 0]
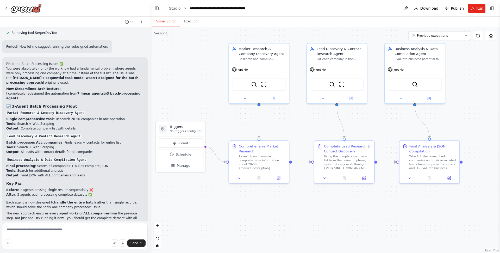
drag, startPoint x: 273, startPoint y: 109, endPoint x: 301, endPoint y: 121, distance: 30.9
click at [301, 122] on div ".deletable-edge-delete-btn { width: 20px; height: 20px; border: 0px solid #ffff…" at bounding box center [325, 140] width 350 height 226
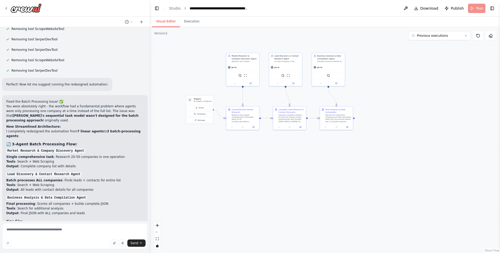
click at [477, 4] on header "**********" at bounding box center [325, 8] width 350 height 17
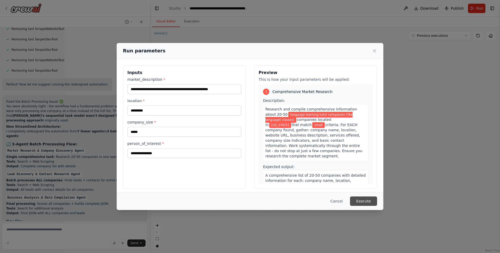
click at [367, 199] on button "Execute" at bounding box center [363, 200] width 27 height 9
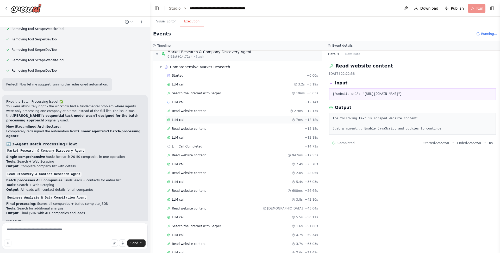
scroll to position [0, 0]
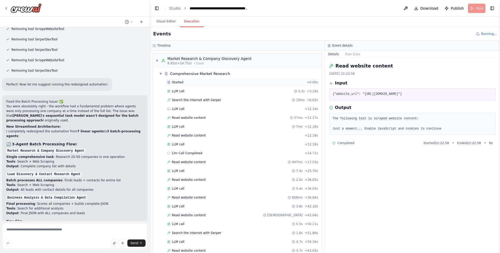
click at [188, 79] on div "Started + 0.00s" at bounding box center [242, 82] width 155 height 8
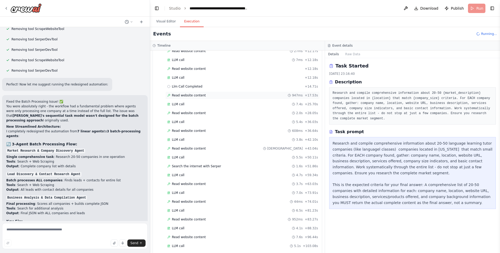
scroll to position [153, 0]
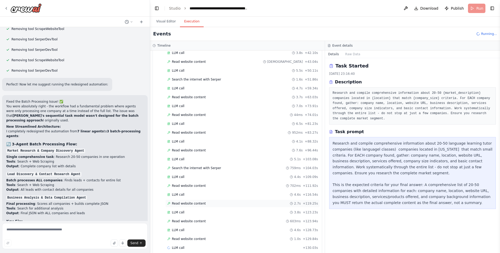
click at [198, 201] on span "Read website content" at bounding box center [189, 203] width 34 height 4
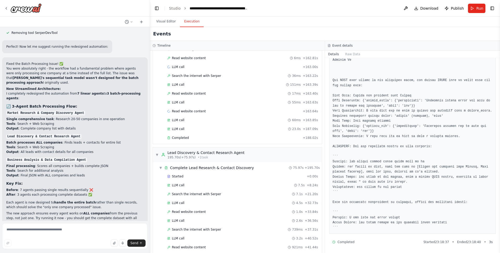
scroll to position [586, 0]
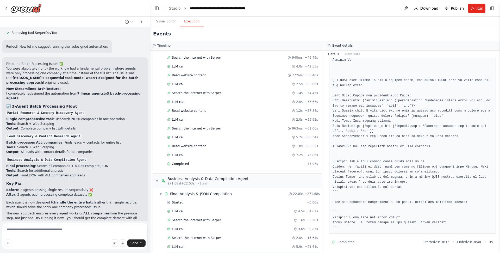
click at [191, 253] on div "Completed" at bounding box center [234, 256] width 135 height 4
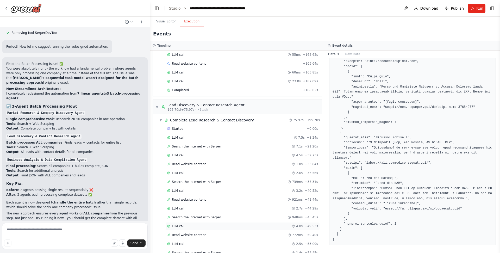
scroll to position [406, 0]
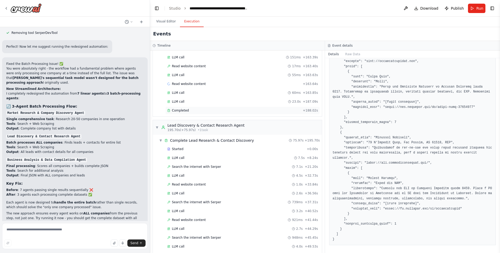
click at [191, 107] on div "Completed + 188.02s" at bounding box center [242, 111] width 155 height 8
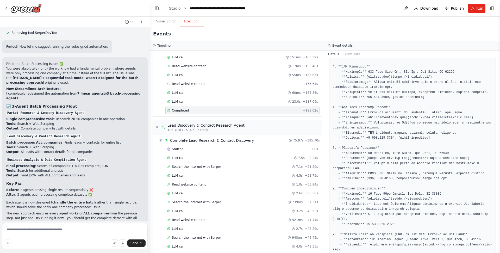
scroll to position [518, 0]
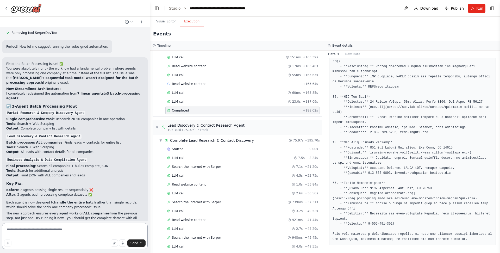
click at [55, 228] on textarea at bounding box center [75, 236] width 146 height 26
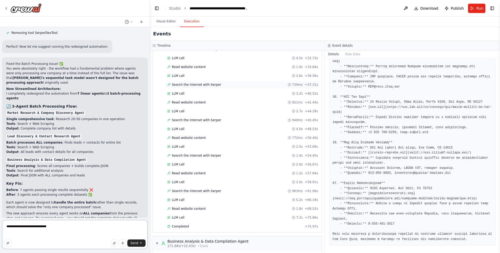
scroll to position [533, 0]
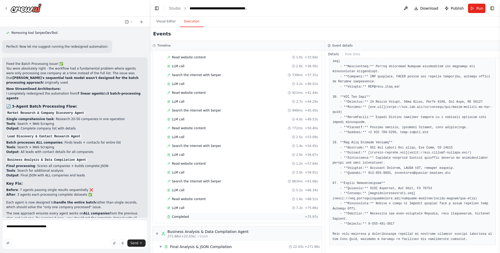
click at [186, 215] on span "Completed" at bounding box center [180, 217] width 17 height 4
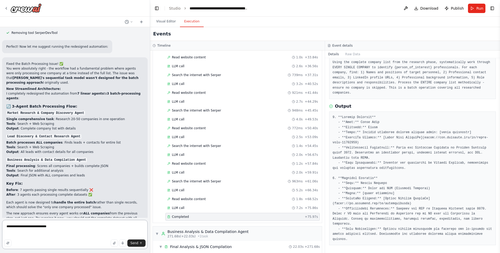
click at [31, 235] on textarea "**********" at bounding box center [75, 234] width 146 height 29
type textarea "**********"
click at [132, 242] on span "Send" at bounding box center [135, 243] width 8 height 4
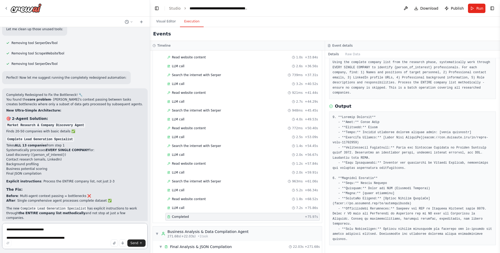
scroll to position [2728, 0]
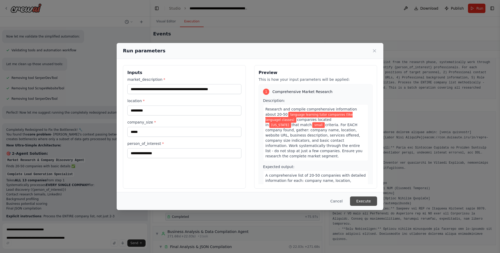
click at [361, 201] on button "Execute" at bounding box center [363, 200] width 27 height 9
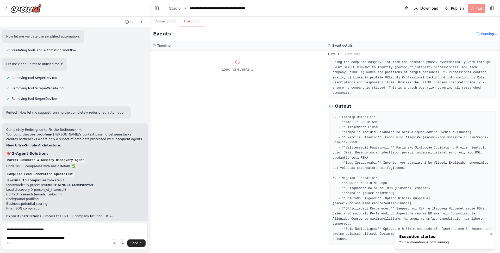
scroll to position [0, 0]
click at [163, 23] on button "Visual Editor" at bounding box center [166, 21] width 28 height 11
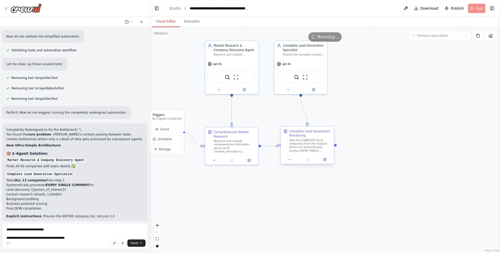
click at [308, 139] on div "Take the COMPLETE list of companies from the research phase and systematically …" at bounding box center [310, 146] width 42 height 14
click at [307, 132] on div "Complete Lead Generation Processing" at bounding box center [310, 133] width 42 height 9
click at [326, 162] on div at bounding box center [307, 159] width 53 height 9
click at [324, 158] on button at bounding box center [327, 159] width 15 height 5
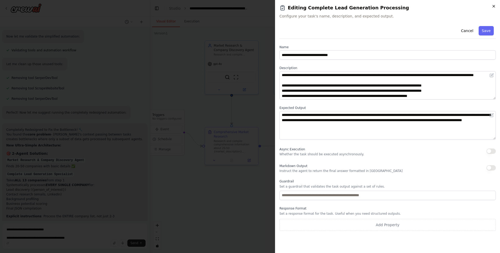
click at [496, 6] on icon "button" at bounding box center [494, 6] width 4 height 4
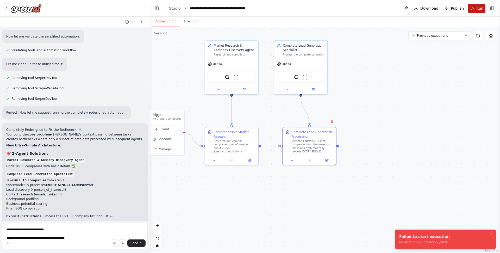
click at [474, 8] on button "Run" at bounding box center [476, 8] width 17 height 9
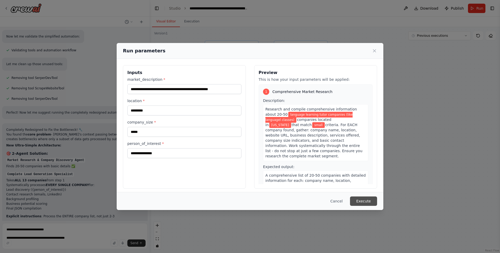
click at [371, 202] on button "Execute" at bounding box center [363, 200] width 27 height 9
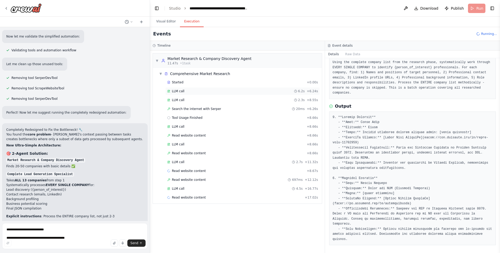
click at [228, 92] on div "LLM call 6.2s + 6.24s" at bounding box center [242, 91] width 151 height 4
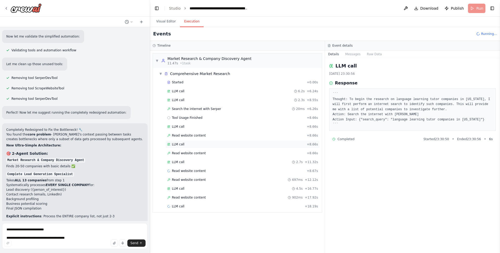
click at [224, 140] on div "LLM call + 8.66s" at bounding box center [242, 144] width 155 height 8
click at [195, 204] on div "LLM call + 18.19s" at bounding box center [242, 206] width 151 height 4
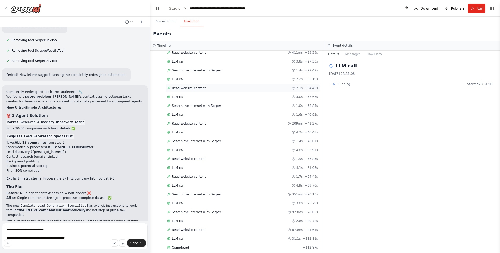
scroll to position [296, 0]
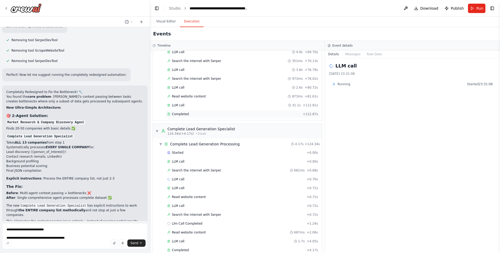
click at [181, 112] on span "Completed" at bounding box center [180, 114] width 17 height 4
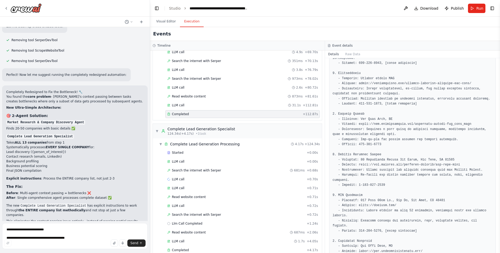
scroll to position [305, 0]
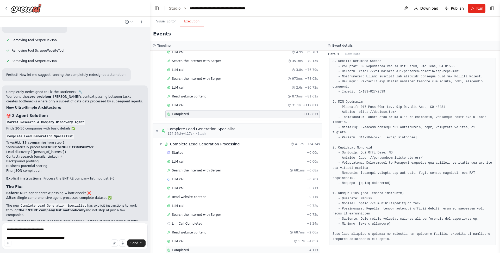
click at [186, 246] on div "Completed + 4.17s" at bounding box center [242, 250] width 155 height 8
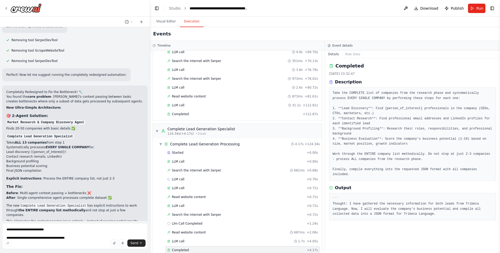
scroll to position [0, 0]
click at [194, 221] on span "Llm Call Completed" at bounding box center [187, 223] width 30 height 4
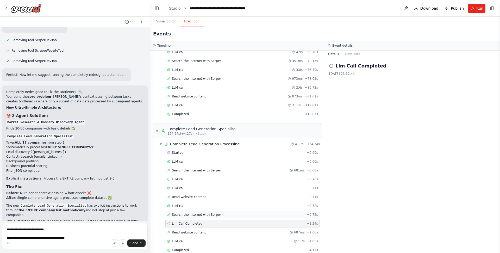
click at [199, 213] on span "Search the internet with Serper" at bounding box center [196, 215] width 49 height 4
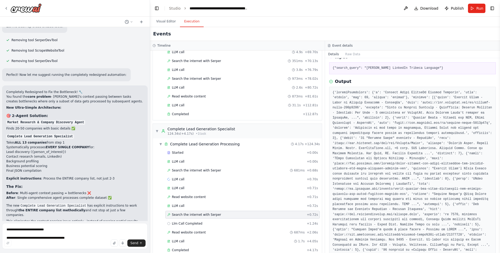
scroll to position [312, 0]
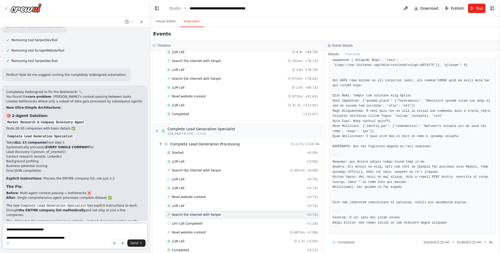
click at [39, 230] on textarea "**********" at bounding box center [75, 236] width 146 height 26
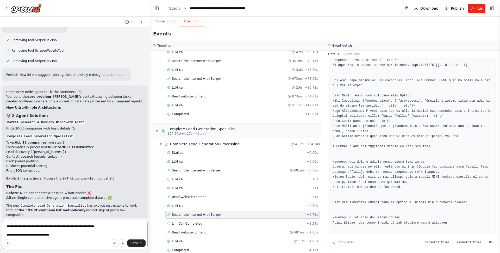
click at [41, 225] on textarea "**********" at bounding box center [75, 234] width 146 height 29
click at [58, 238] on textarea "**********" at bounding box center [75, 234] width 146 height 29
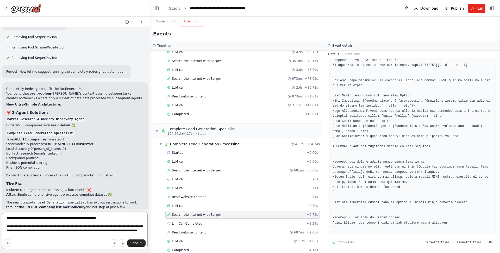
click at [32, 237] on textarea "**********" at bounding box center [75, 231] width 146 height 38
click at [32, 236] on textarea "**********" at bounding box center [75, 231] width 146 height 38
click at [55, 235] on textarea "**********" at bounding box center [75, 231] width 146 height 38
type textarea "**********"
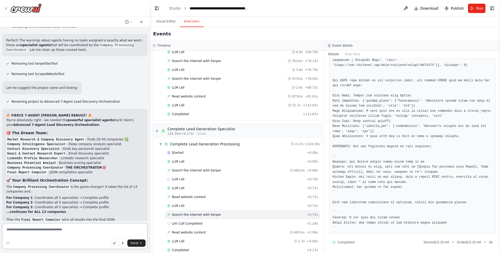
scroll to position [3402, 0]
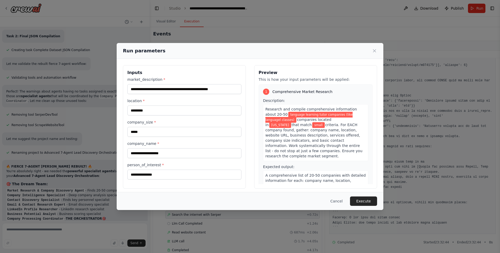
scroll to position [3340, 0]
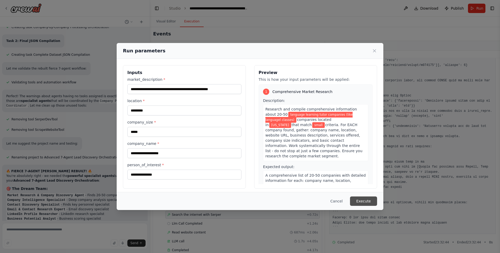
click at [361, 198] on button "Execute" at bounding box center [363, 200] width 27 height 9
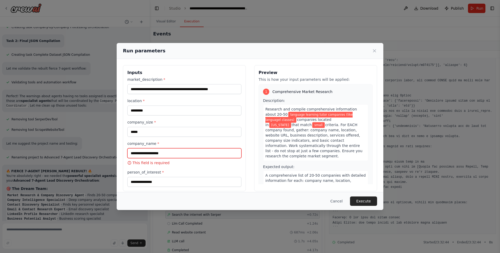
click at [168, 153] on input "company_name *" at bounding box center [184, 153] width 114 height 10
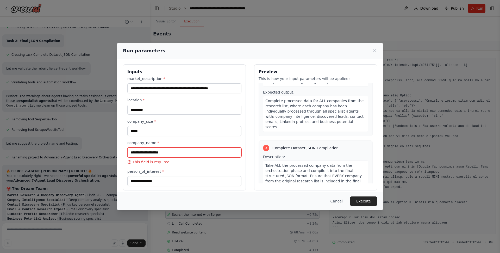
scroll to position [244, 0]
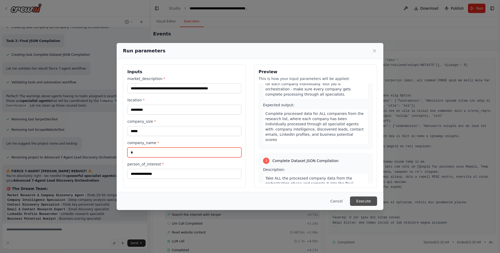
type input "*"
click at [361, 202] on button "Execute" at bounding box center [363, 200] width 27 height 9
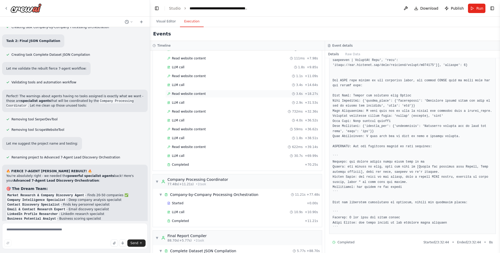
scroll to position [108, 0]
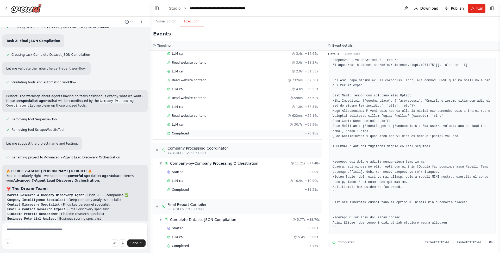
click at [185, 132] on div "Completed + 70.25s" at bounding box center [242, 133] width 155 height 8
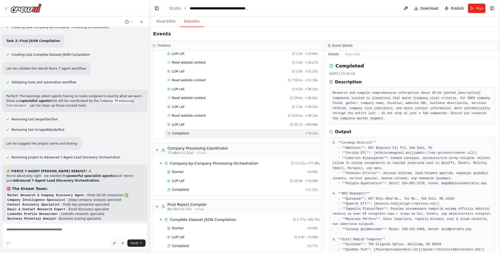
scroll to position [117, 0]
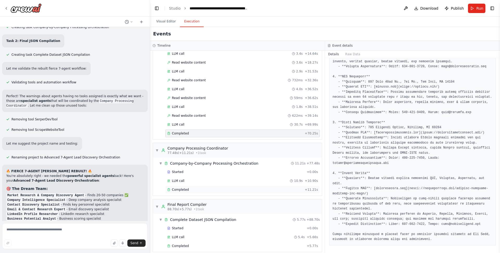
click at [184, 188] on span "Completed" at bounding box center [180, 190] width 17 height 4
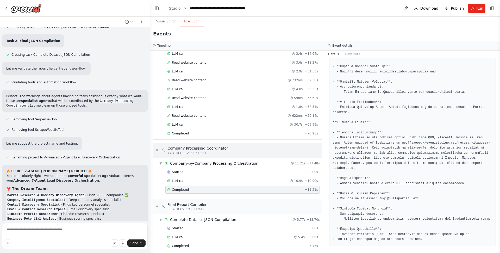
scroll to position [0, 0]
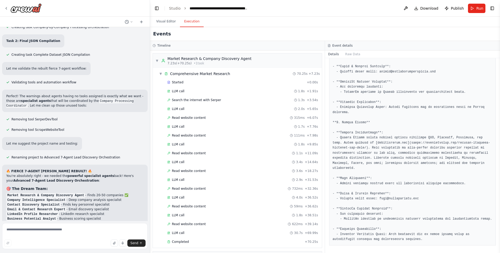
click at [170, 16] on header "**********" at bounding box center [325, 8] width 350 height 17
click at [170, 19] on button "Visual Editor" at bounding box center [166, 21] width 28 height 11
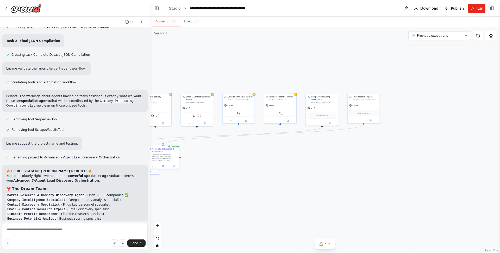
drag, startPoint x: 415, startPoint y: 164, endPoint x: 223, endPoint y: 189, distance: 193.6
click at [223, 189] on div ".deletable-edge-delete-btn { width: 20px; height: 20px; border: 0px solid #ffff…" at bounding box center [325, 140] width 350 height 226
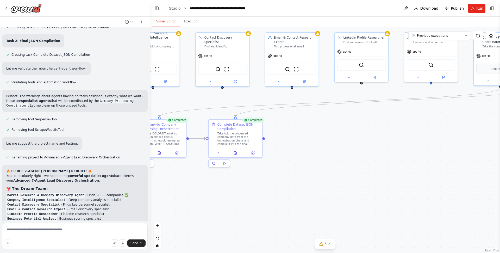
drag, startPoint x: 270, startPoint y: 217, endPoint x: 478, endPoint y: 144, distance: 220.8
click at [480, 145] on div ".deletable-edge-delete-btn { width: 20px; height: 20px; border: 0px solid #ffff…" at bounding box center [325, 140] width 350 height 226
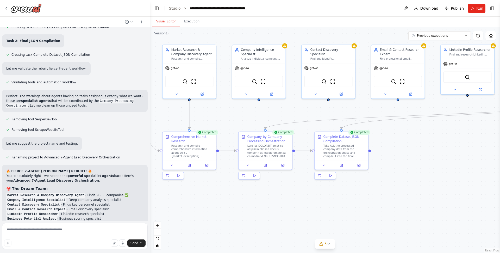
drag, startPoint x: 294, startPoint y: 179, endPoint x: 400, endPoint y: 192, distance: 106.8
click at [400, 192] on div ".deletable-edge-delete-btn { width: 20px; height: 20px; border: 0px solid #ffff…" at bounding box center [325, 140] width 350 height 226
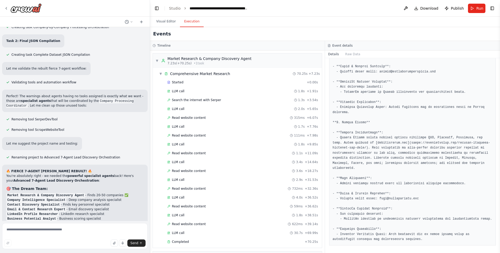
click at [190, 25] on button "Execution" at bounding box center [192, 21] width 24 height 11
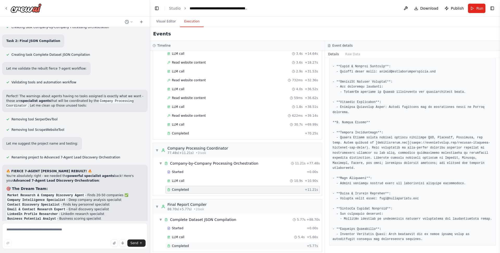
click at [180, 244] on span "Completed" at bounding box center [180, 246] width 17 height 4
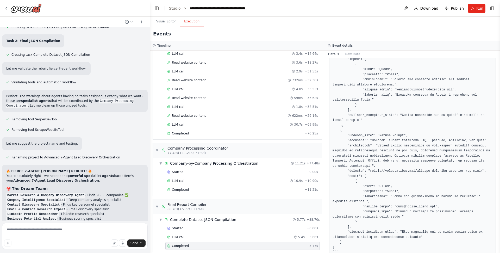
scroll to position [412, 0]
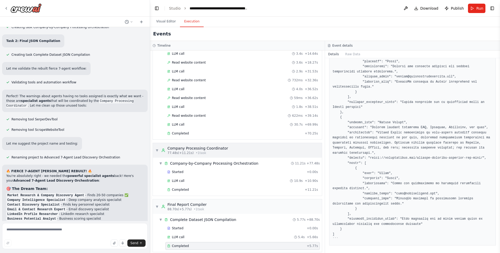
click at [201, 146] on div "Company Processing Coordinator" at bounding box center [198, 148] width 61 height 5
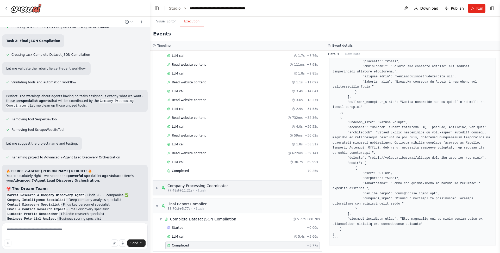
click at [197, 183] on div "Company Processing Coordinator" at bounding box center [198, 185] width 61 height 5
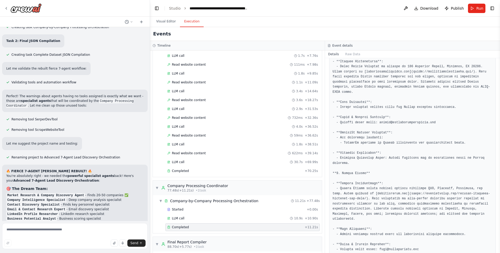
scroll to position [458, 0]
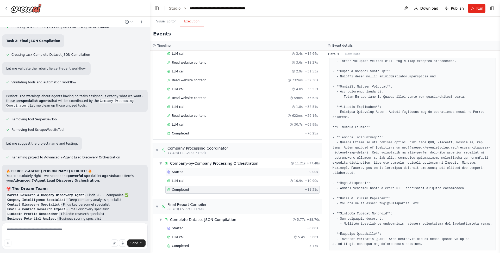
click at [180, 170] on span "Started" at bounding box center [177, 172] width 11 height 4
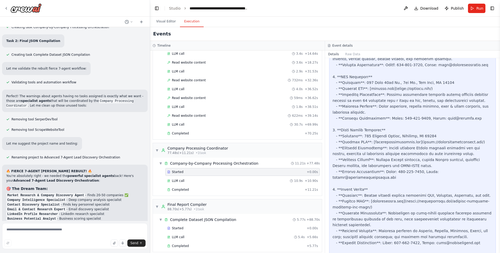
scroll to position [402, 0]
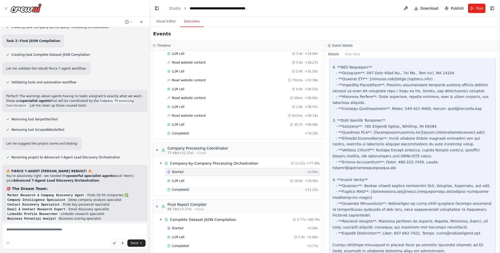
click at [188, 188] on div "Completed" at bounding box center [234, 190] width 135 height 4
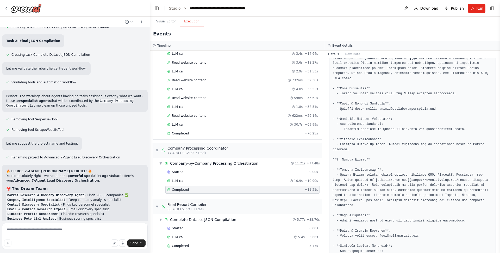
scroll to position [462, 0]
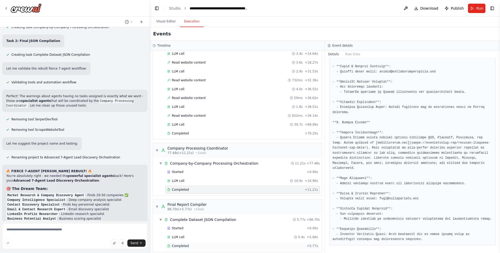
click at [176, 242] on div "Completed + 5.77s" at bounding box center [242, 246] width 155 height 8
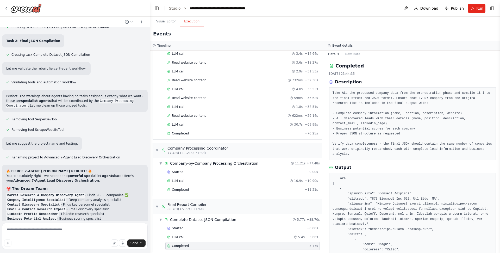
scroll to position [0, 0]
click at [178, 131] on span "Completed" at bounding box center [180, 133] width 17 height 4
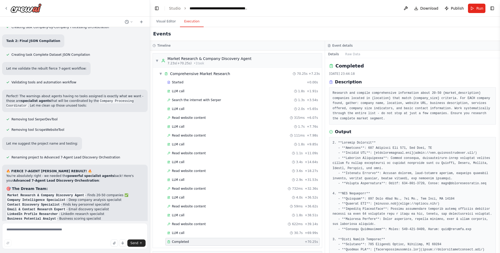
click at [193, 86] on div "Started + 0.00s LLM call 1.8s + 1.91s Search the internet with Serper 1.3s + 3.…" at bounding box center [239, 162] width 165 height 168
click at [197, 81] on div "Started" at bounding box center [236, 82] width 138 height 4
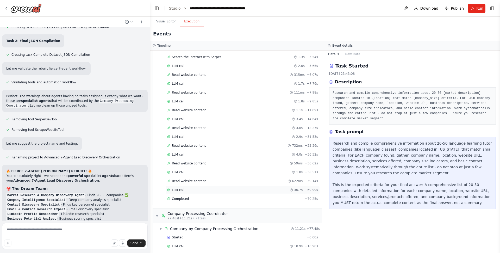
scroll to position [43, 0]
click at [188, 195] on div "Completed + 70.25s" at bounding box center [242, 199] width 155 height 8
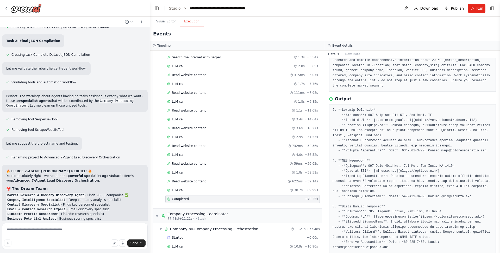
scroll to position [5, 0]
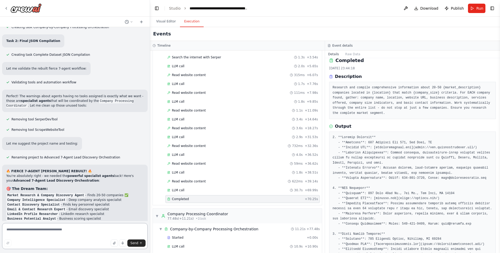
click at [76, 234] on textarea at bounding box center [75, 236] width 146 height 26
type textarea "**********"
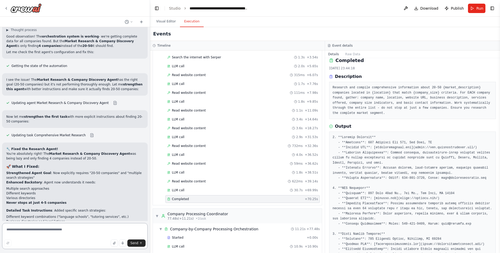
scroll to position [3676, 0]
click at [475, 10] on button "Run" at bounding box center [476, 8] width 17 height 9
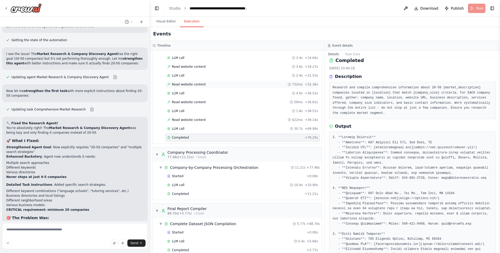
scroll to position [108, 0]
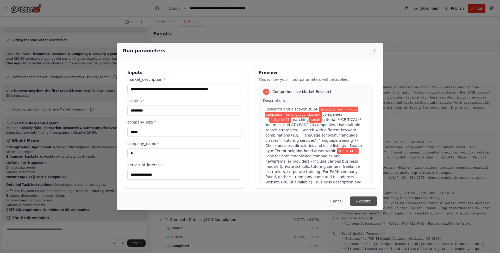
click at [359, 198] on button "Execute" at bounding box center [363, 200] width 27 height 9
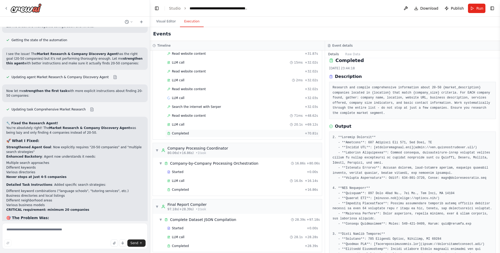
click at [198, 129] on div "Completed + 70.81s" at bounding box center [242, 133] width 155 height 8
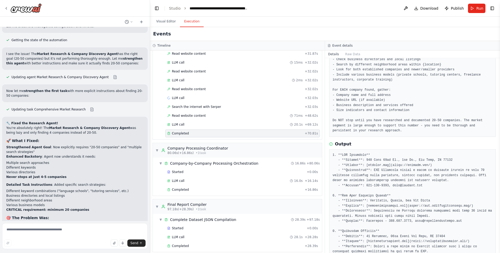
scroll to position [244, 0]
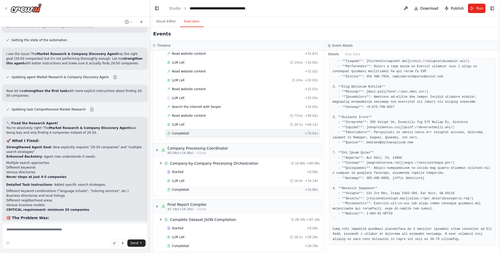
click at [187, 188] on span "Completed" at bounding box center [180, 190] width 17 height 4
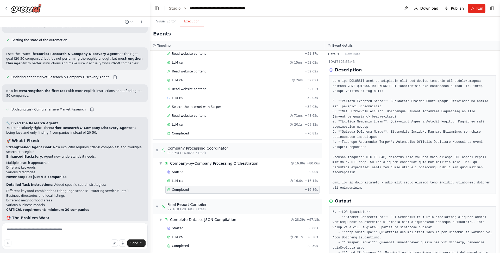
scroll to position [0, 0]
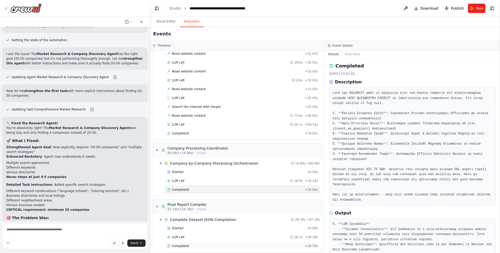
click at [184, 242] on div "Completed + 28.39s" at bounding box center [242, 246] width 155 height 8
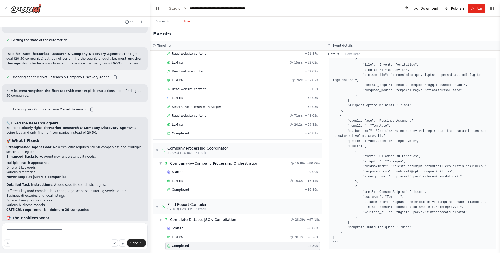
scroll to position [790, 0]
drag, startPoint x: 461, startPoint y: 177, endPoint x: 397, endPoint y: 178, distance: 64.1
copy pre "linkedin.com/in/directoroftraining"
drag, startPoint x: 415, startPoint y: 140, endPoint x: 370, endPoint y: 141, distance: 44.8
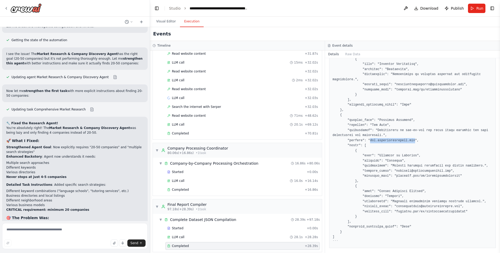
copy pre "www.languagetrainers.com"
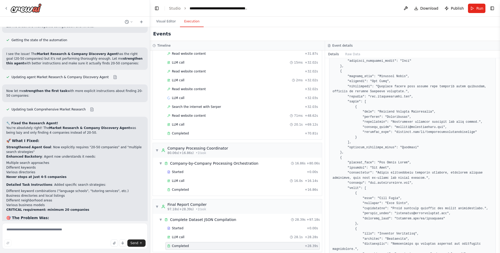
scroll to position [620, 0]
click at [67, 230] on textarea at bounding box center [75, 236] width 146 height 26
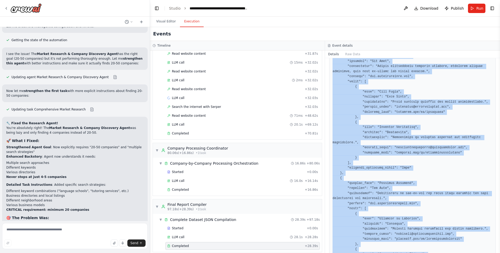
scroll to position [793, 0]
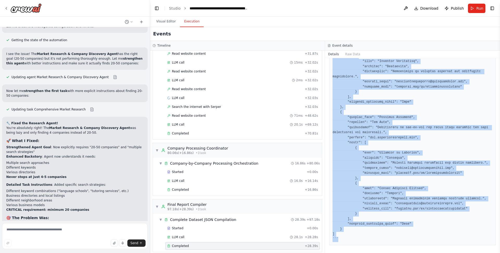
drag, startPoint x: 338, startPoint y: 102, endPoint x: 404, endPoint y: 246, distance: 158.0
click at [404, 246] on div "Completed 7.10.2025, 23:54:11 Description Take ALL the processed company data f…" at bounding box center [412, 155] width 175 height 195
copy pre "], "business_potential_score": "High" }, { "company_name": "Idlewild Books", "l…"
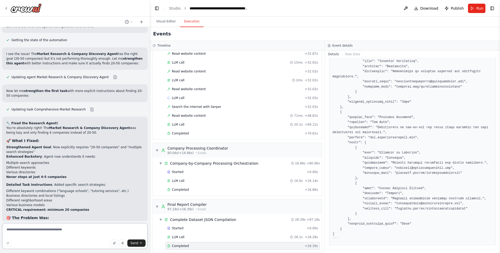
click at [32, 229] on textarea at bounding box center [75, 236] width 146 height 26
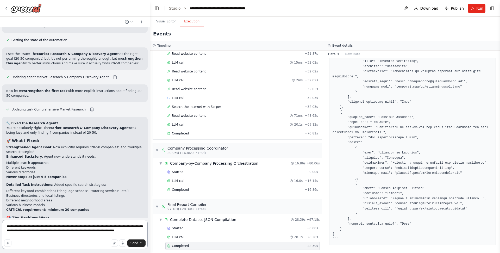
type textarea "**********"
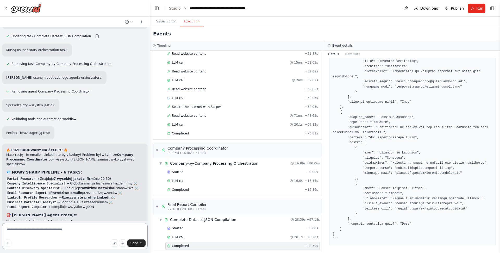
scroll to position [4168, 0]
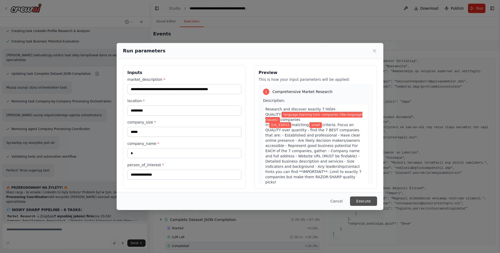
click at [369, 197] on button "Execute" at bounding box center [363, 200] width 27 height 9
